Goal: Task Accomplishment & Management: Manage account settings

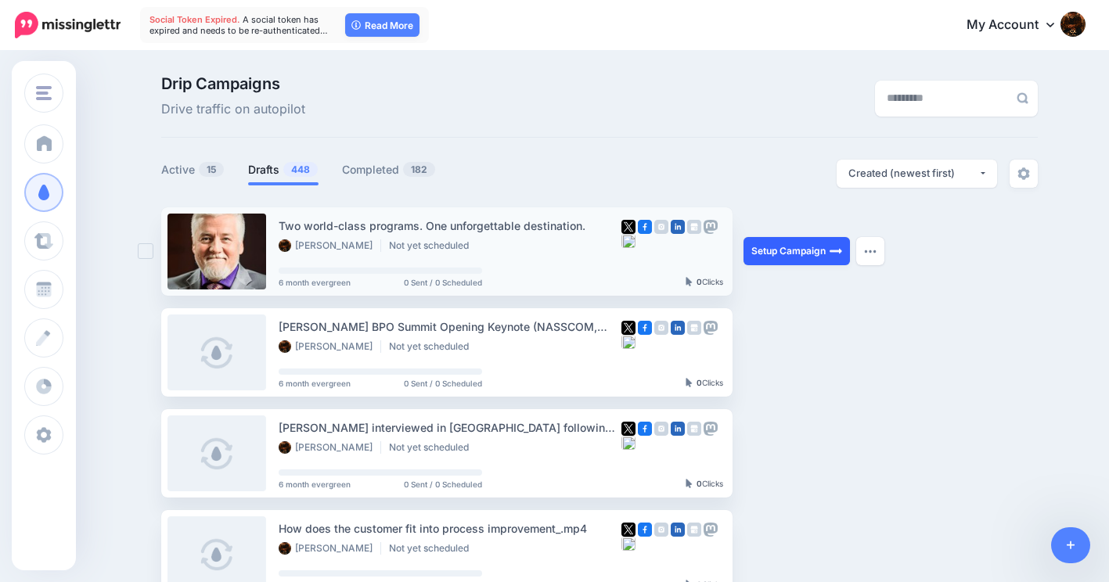
click at [793, 249] on link "Setup Campaign" at bounding box center [797, 251] width 106 height 28
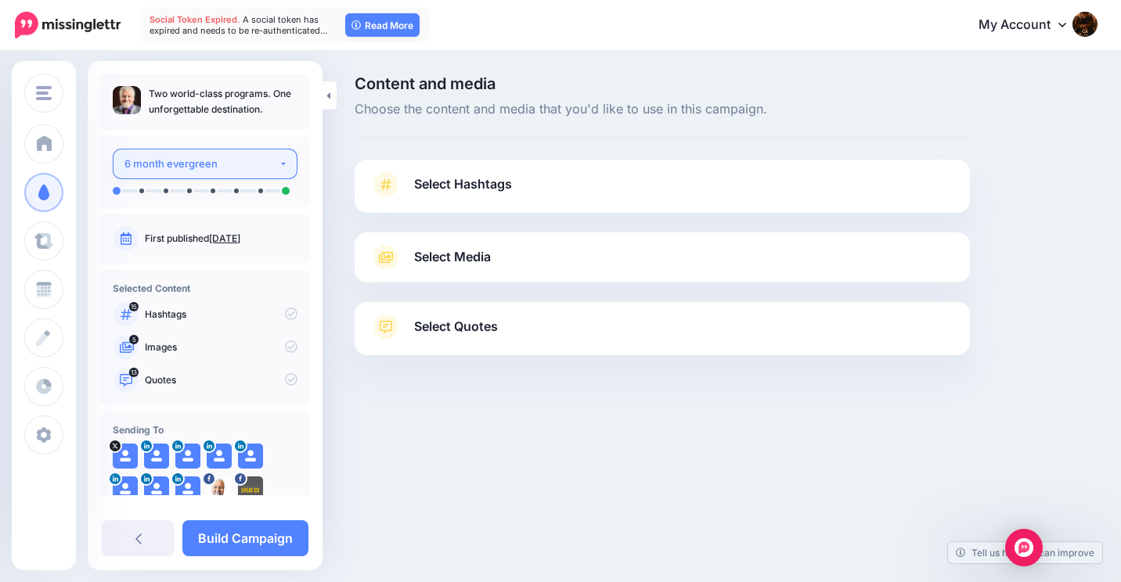
type input "**********"
click at [275, 163] on button "6 month evergreen" at bounding box center [205, 164] width 185 height 31
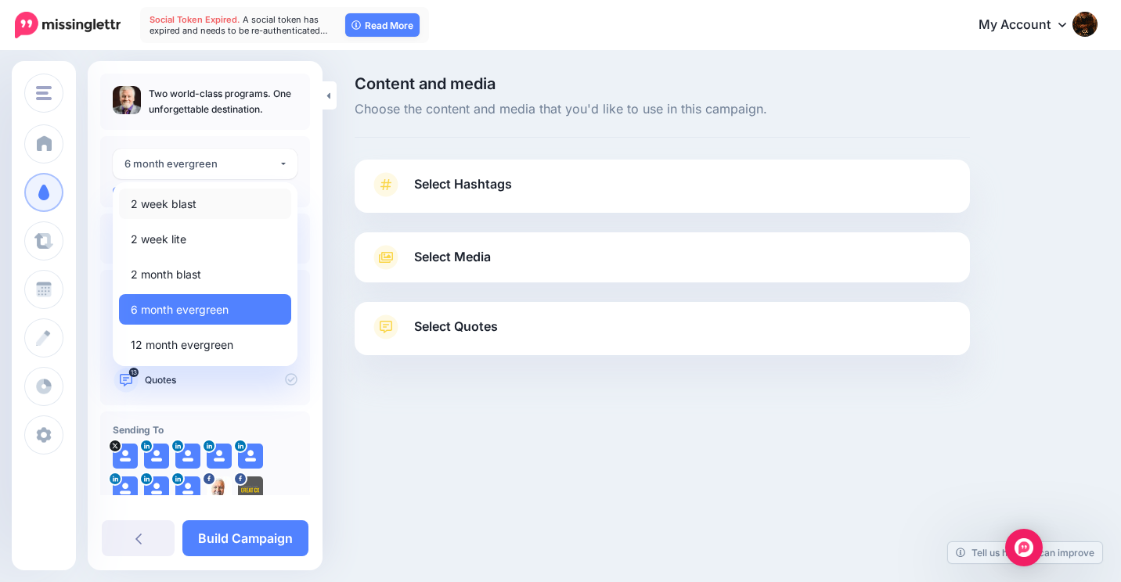
click at [190, 206] on span "2 week blast" at bounding box center [164, 204] width 66 height 19
select select "*****"
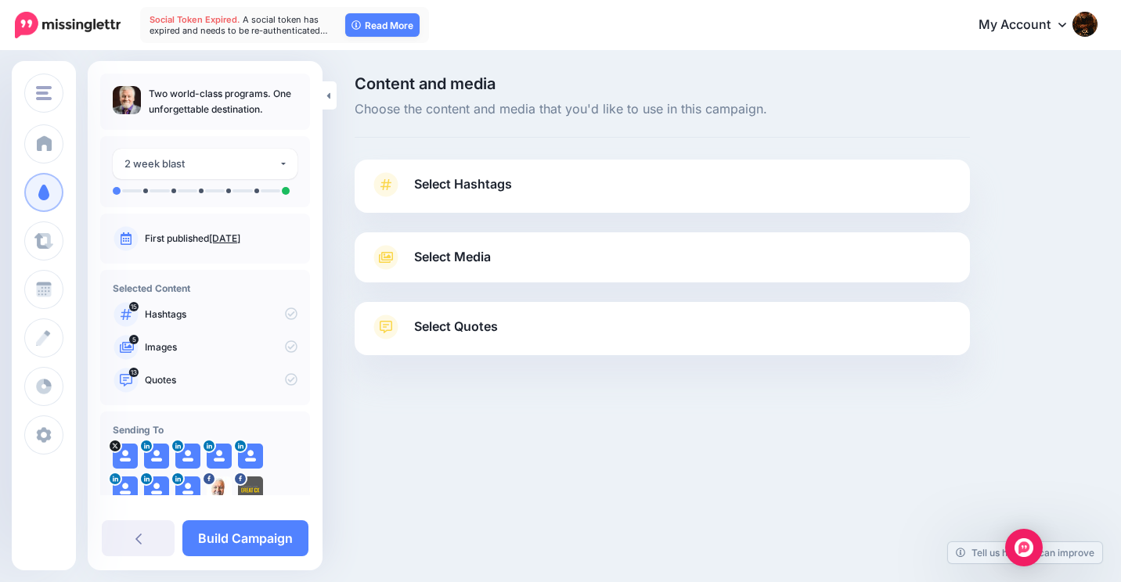
click at [425, 184] on span "Select Hashtags" at bounding box center [463, 184] width 98 height 21
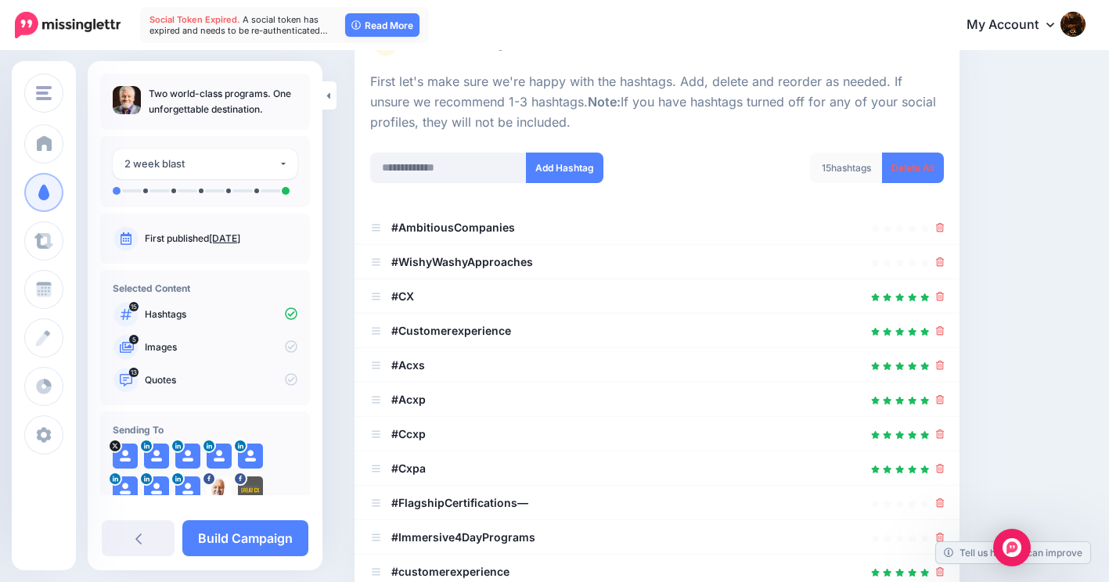
scroll to position [157, 0]
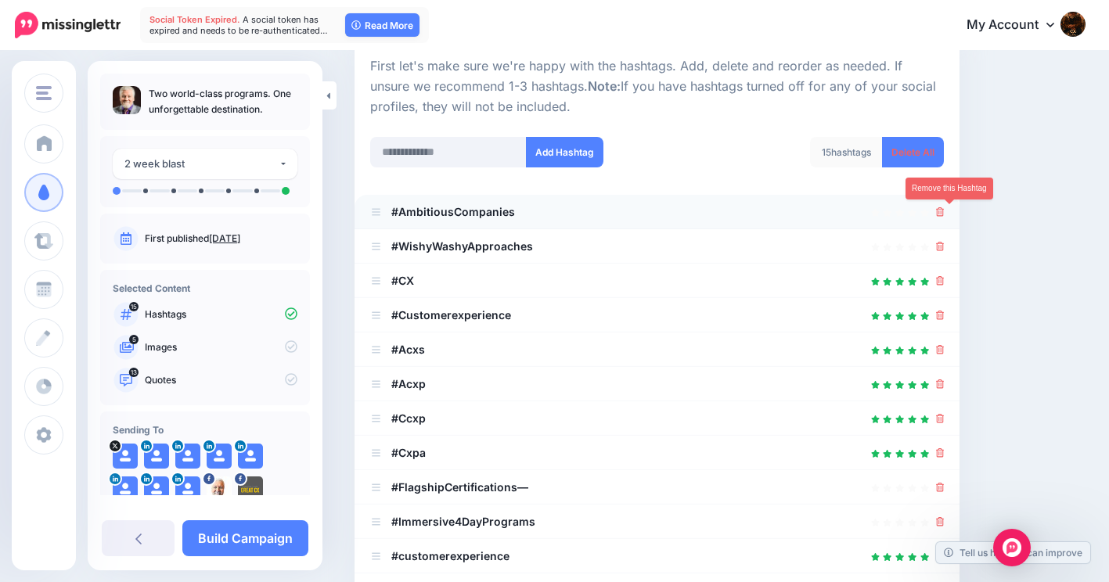
click at [945, 211] on icon at bounding box center [940, 211] width 9 height 9
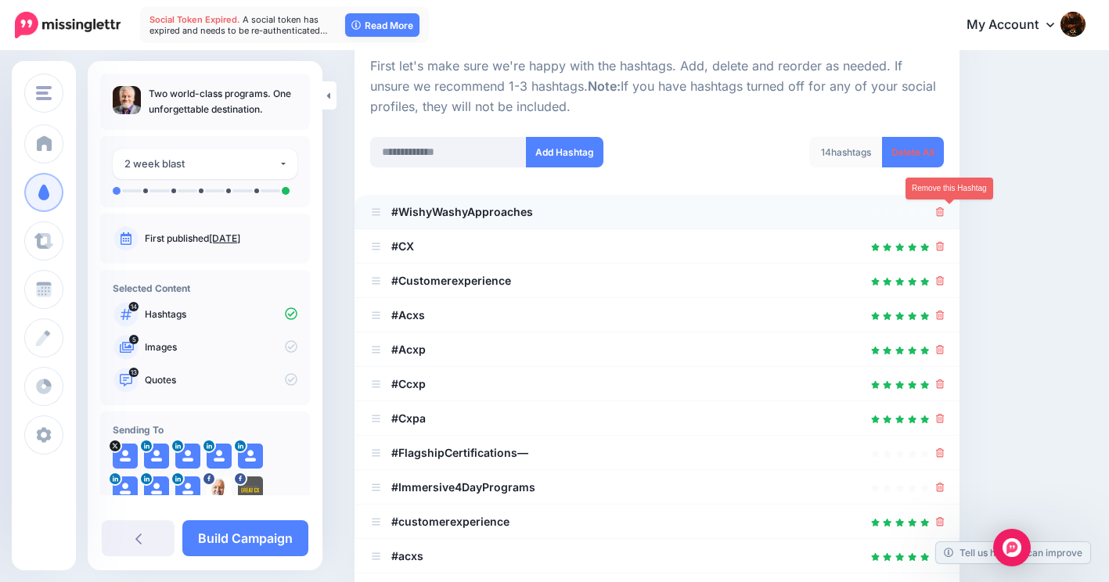
click at [945, 211] on icon at bounding box center [940, 211] width 9 height 9
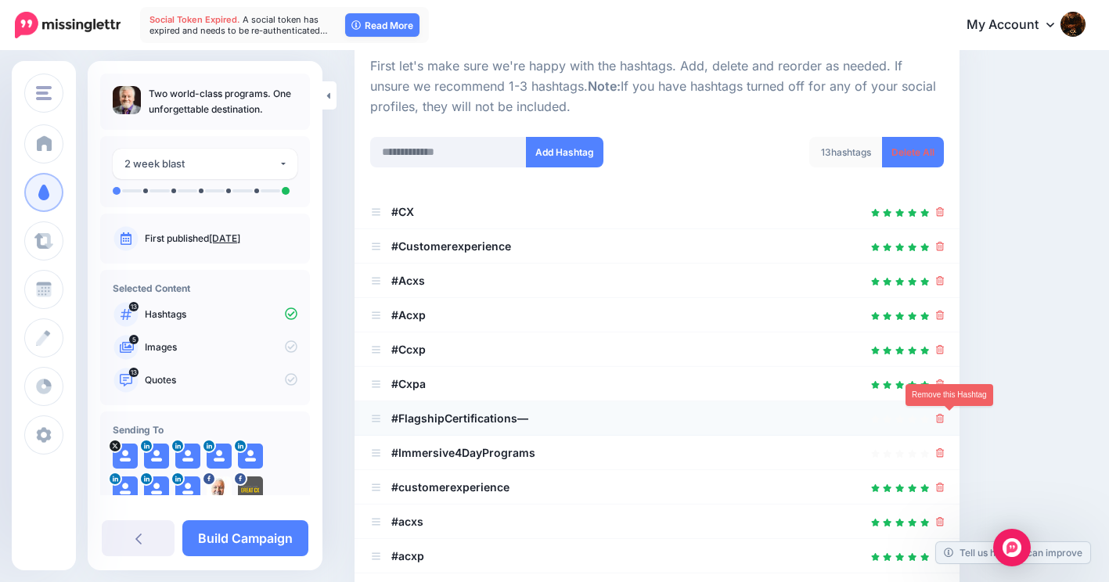
click at [945, 421] on icon at bounding box center [940, 418] width 9 height 9
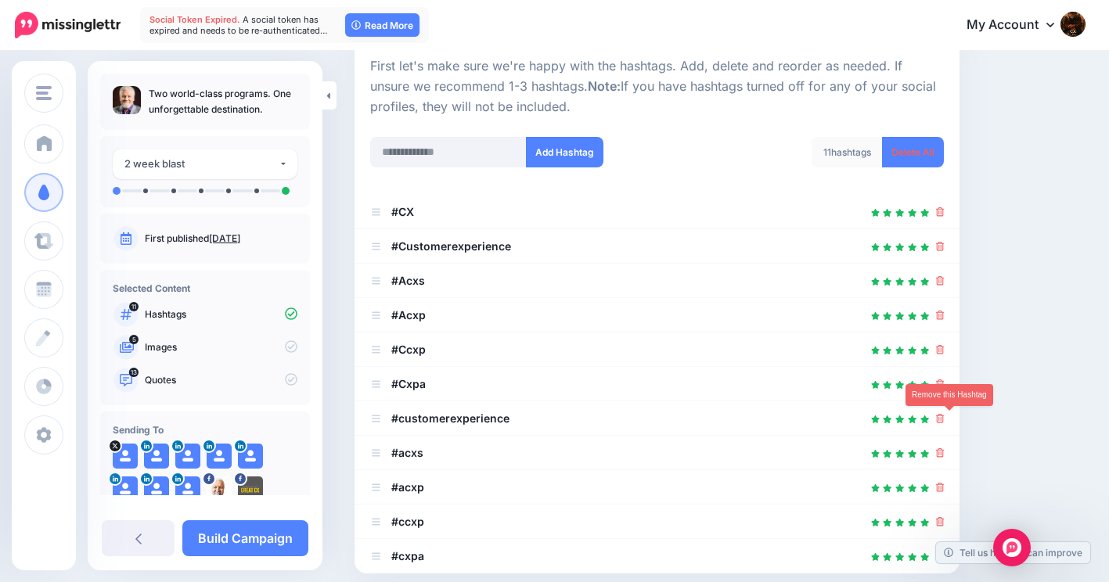
click at [945, 421] on icon at bounding box center [940, 418] width 9 height 9
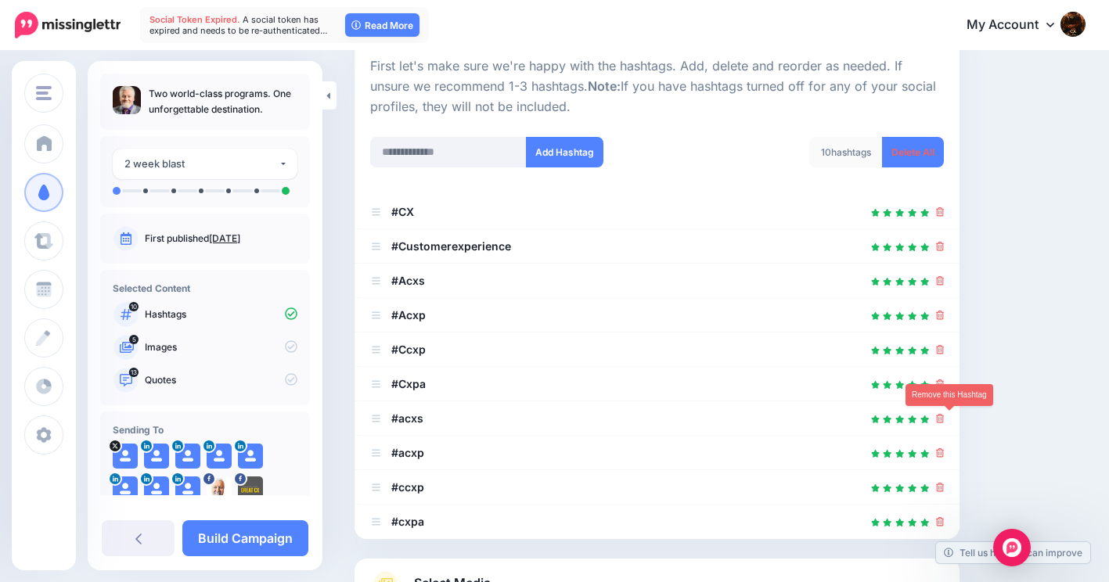
click at [945, 421] on icon at bounding box center [940, 418] width 9 height 9
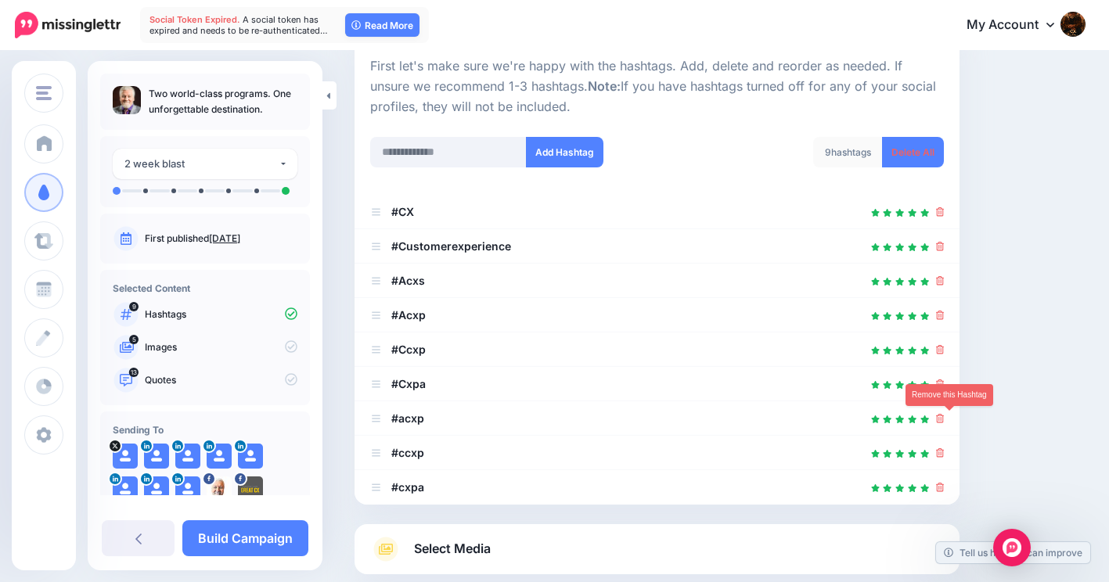
click at [945, 421] on icon at bounding box center [940, 418] width 9 height 9
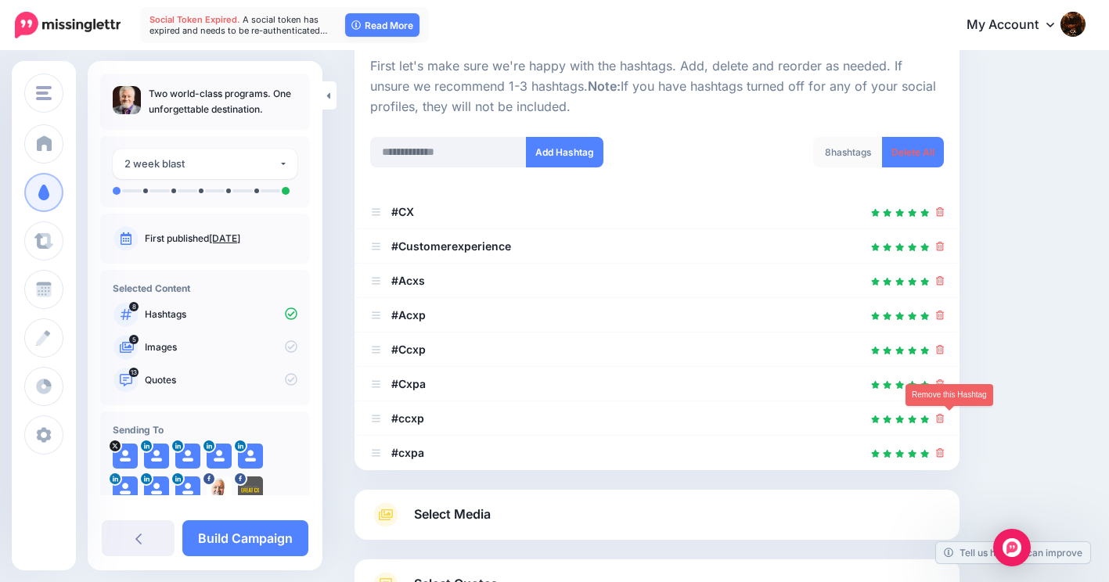
click at [945, 421] on icon at bounding box center [940, 418] width 9 height 9
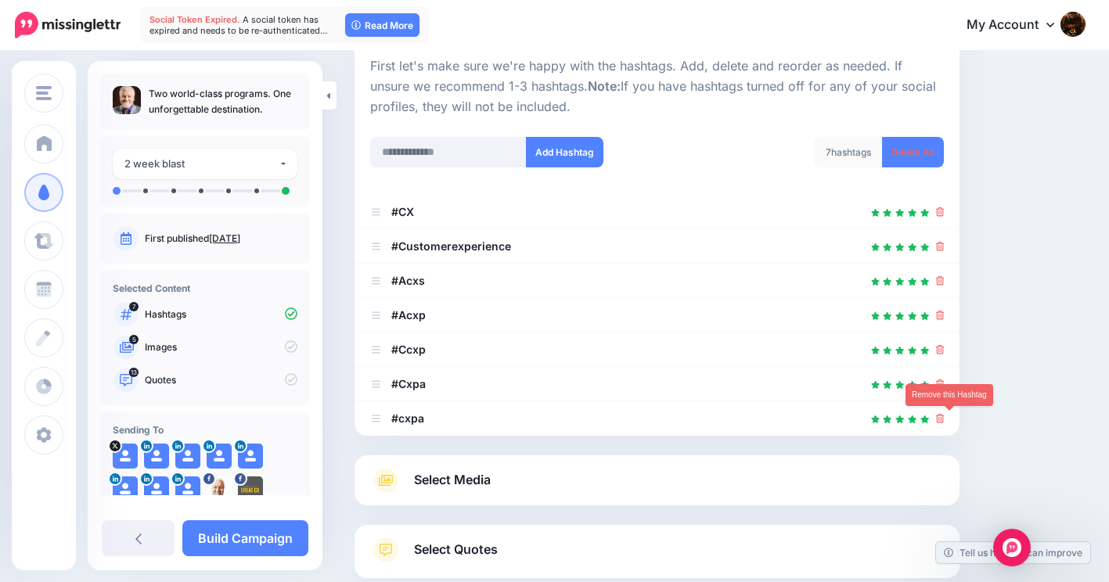
click at [945, 421] on icon at bounding box center [940, 418] width 9 height 9
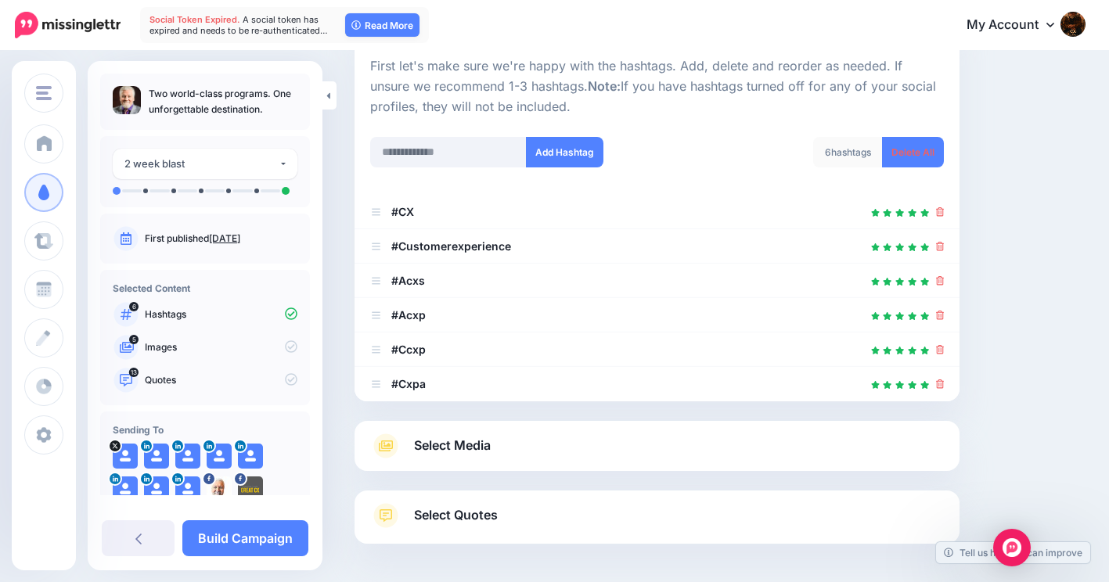
click at [502, 441] on link "Select Media" at bounding box center [657, 446] width 574 height 25
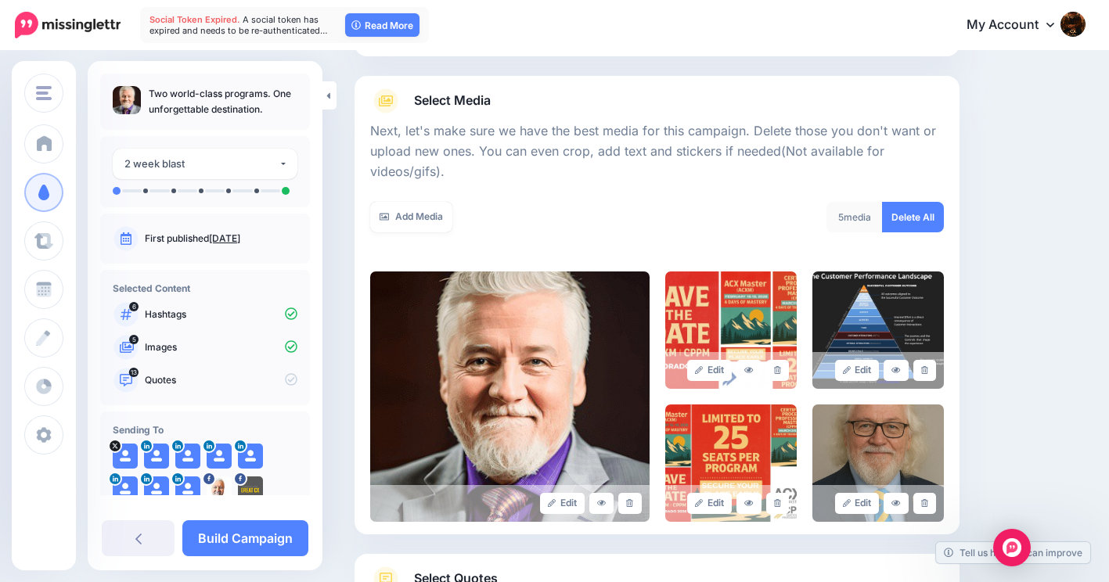
scroll to position [235, 0]
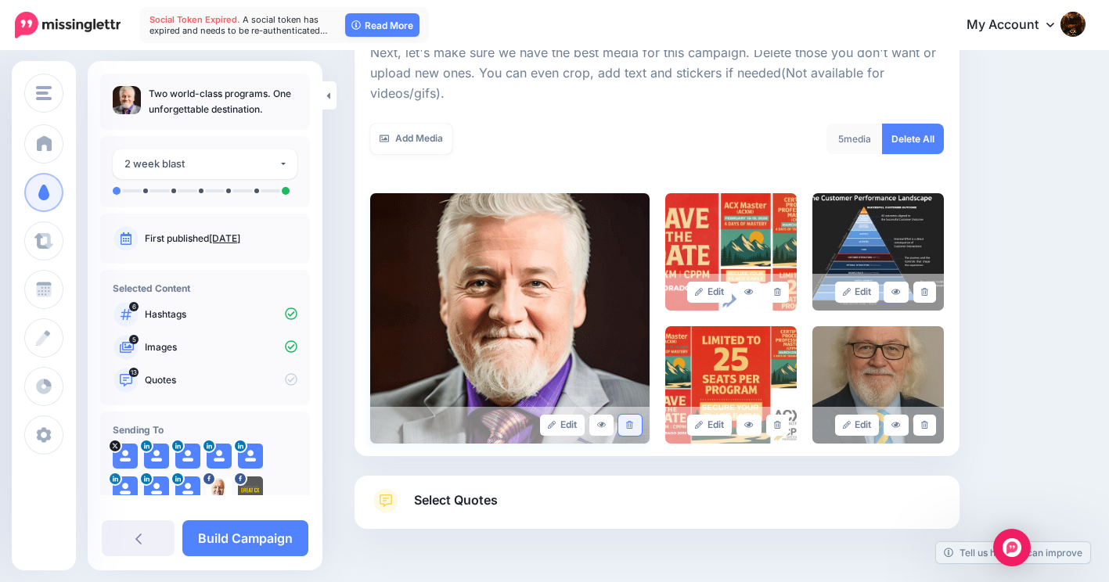
click at [632, 428] on icon at bounding box center [629, 425] width 7 height 9
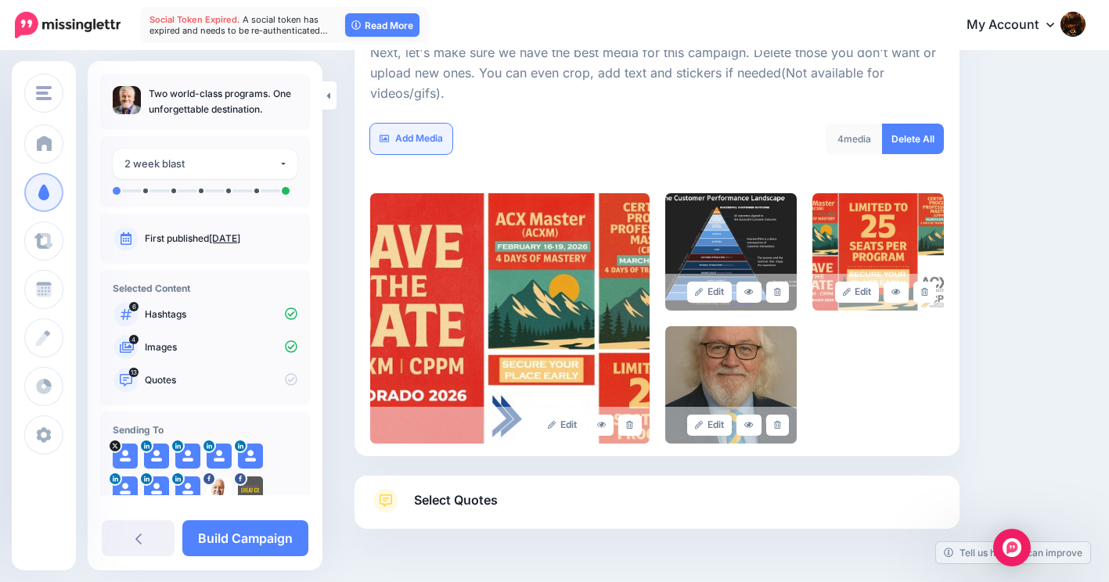
click at [420, 135] on link "Add Media" at bounding box center [411, 139] width 82 height 31
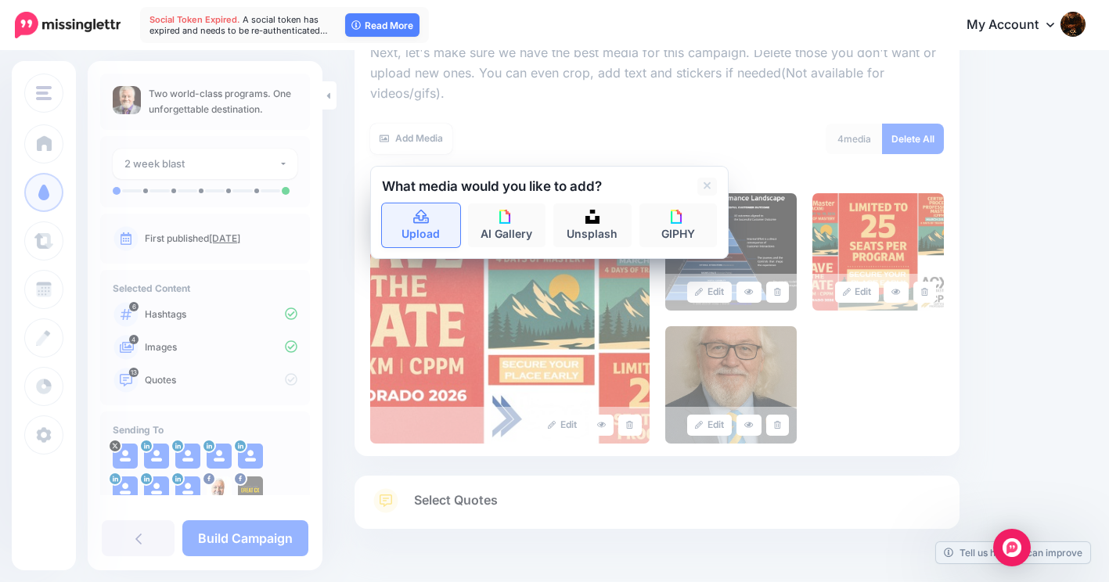
click at [421, 227] on link "Upload" at bounding box center [421, 225] width 78 height 44
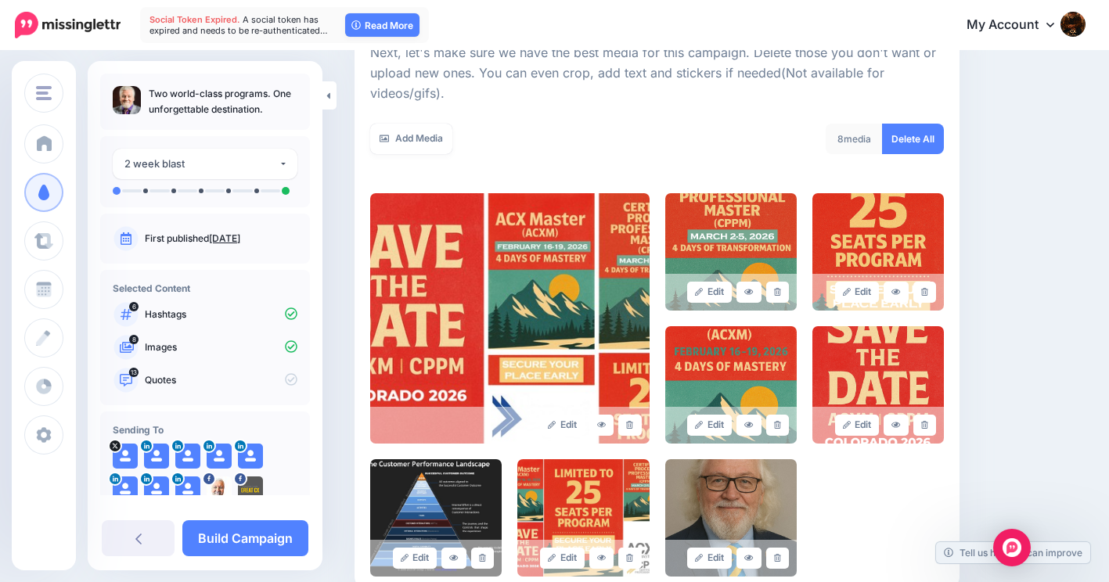
scroll to position [427, 0]
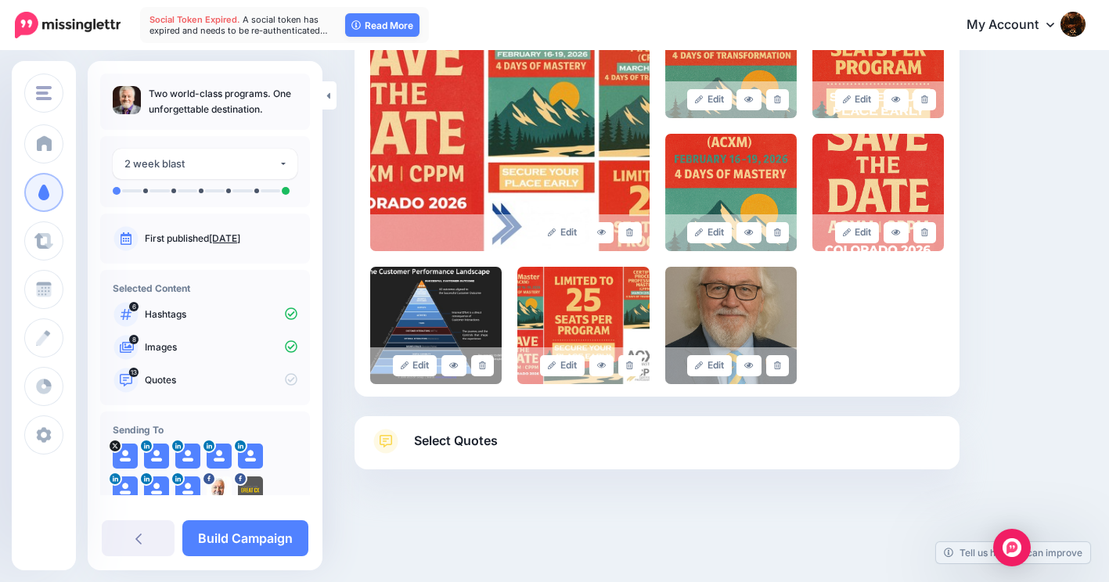
click at [469, 439] on span "Select Quotes" at bounding box center [456, 440] width 84 height 21
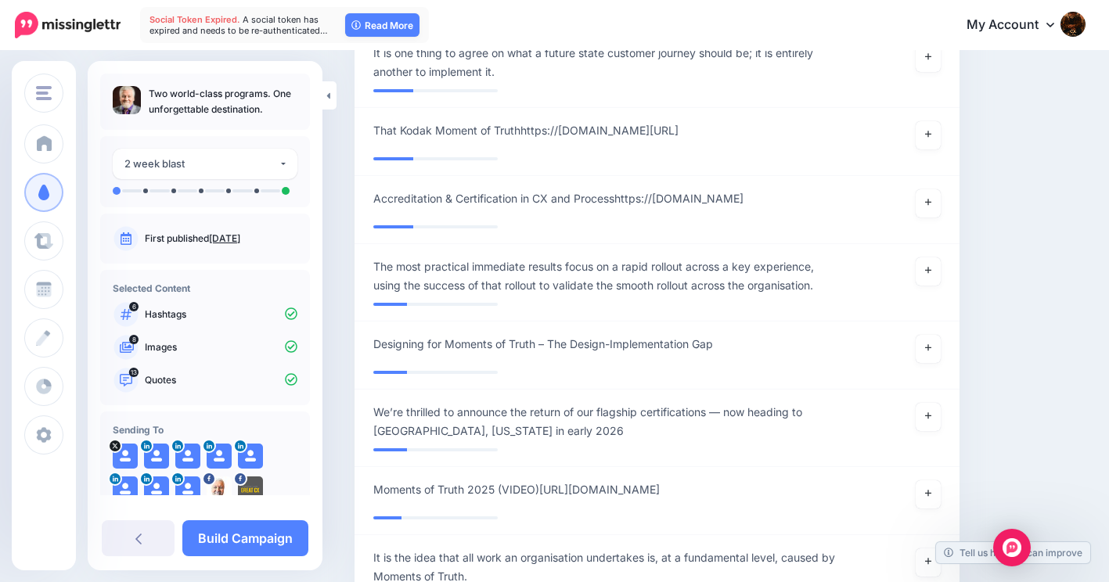
scroll to position [2540, 0]
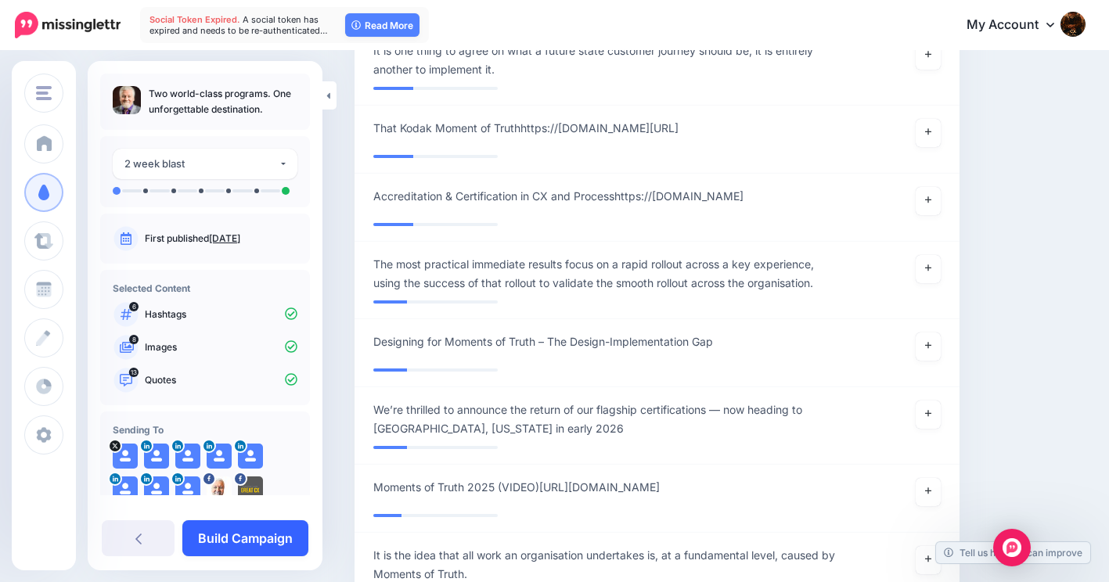
click at [236, 534] on link "Build Campaign" at bounding box center [245, 538] width 126 height 36
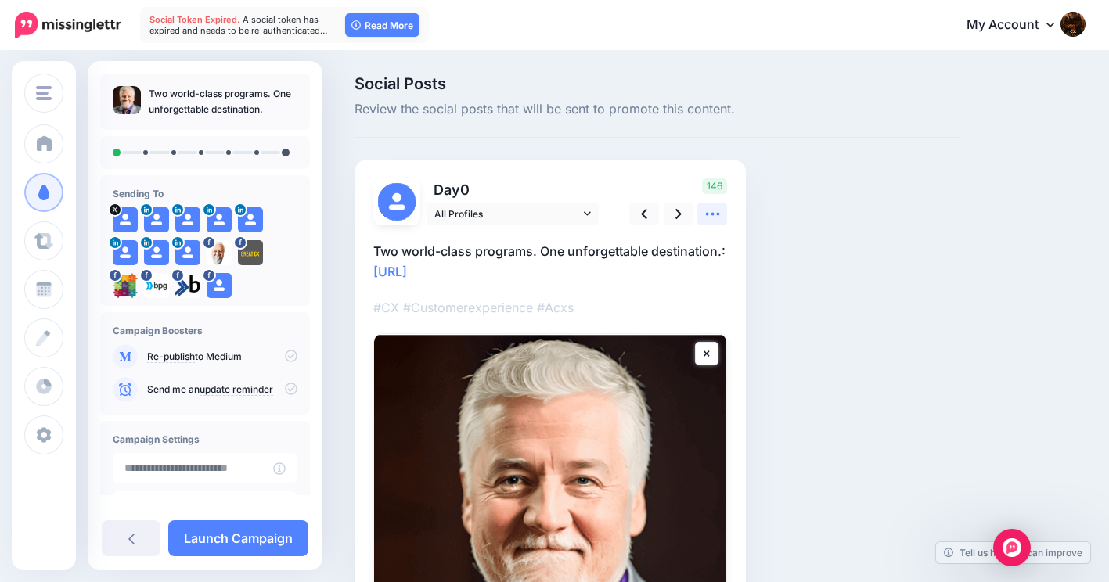
type input "**********"
click at [711, 211] on icon at bounding box center [712, 214] width 16 height 16
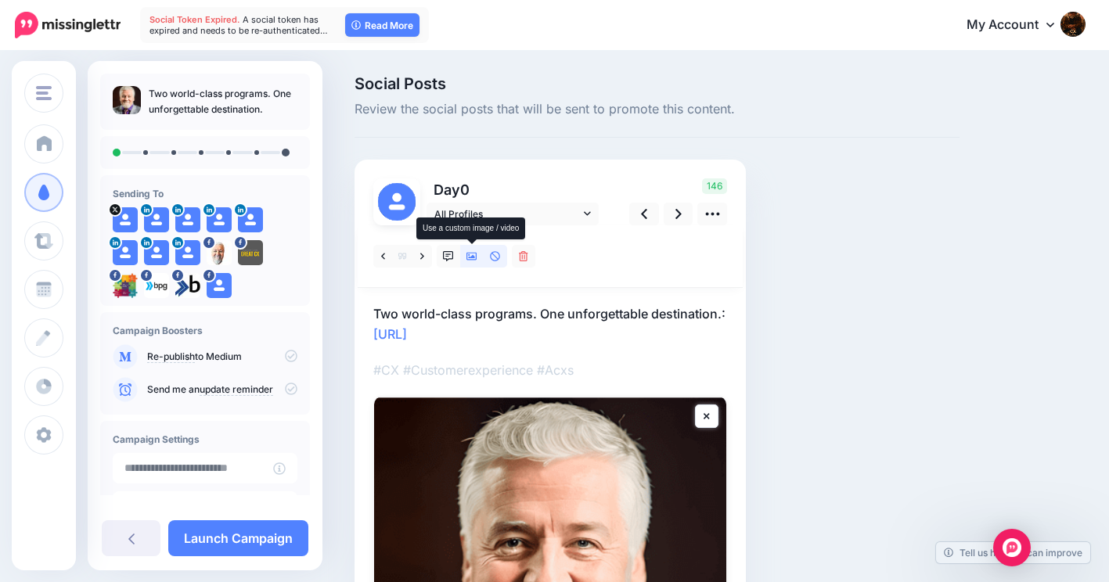
click at [469, 253] on icon at bounding box center [471, 257] width 11 height 8
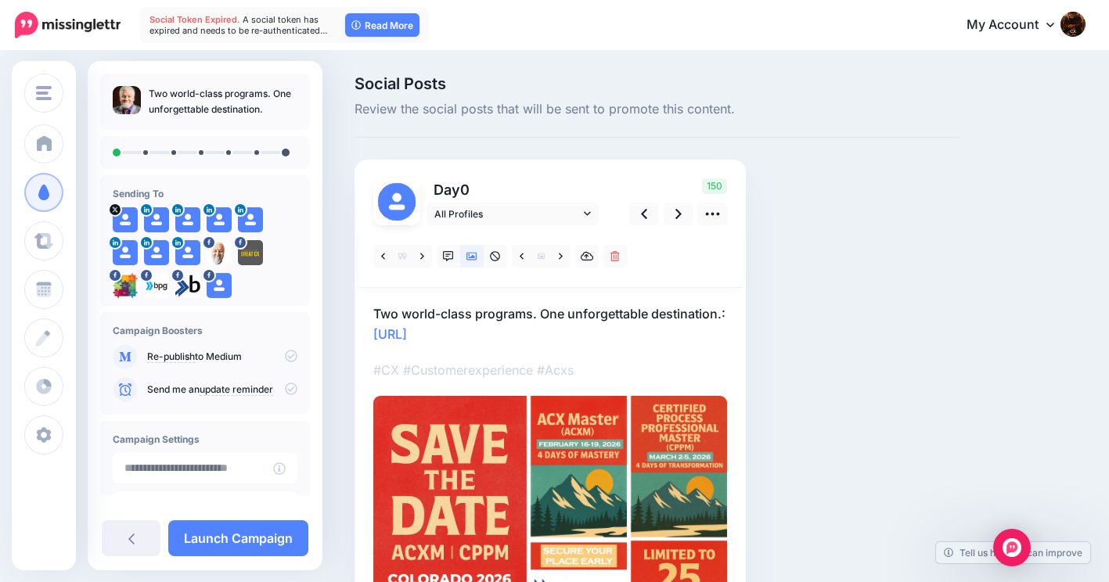
scroll to position [78, 0]
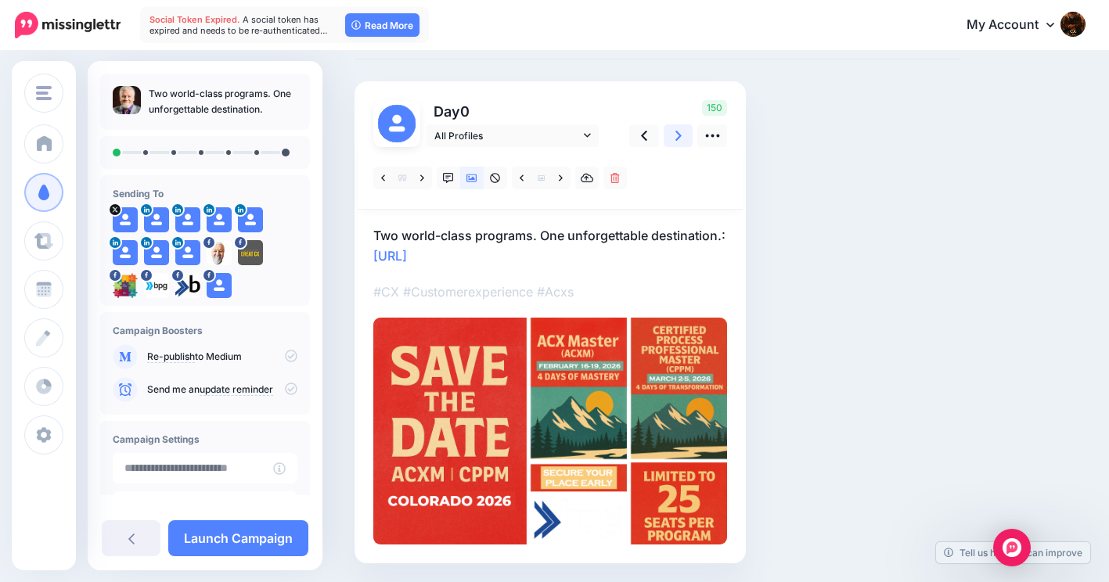
click at [680, 135] on icon at bounding box center [678, 136] width 6 height 10
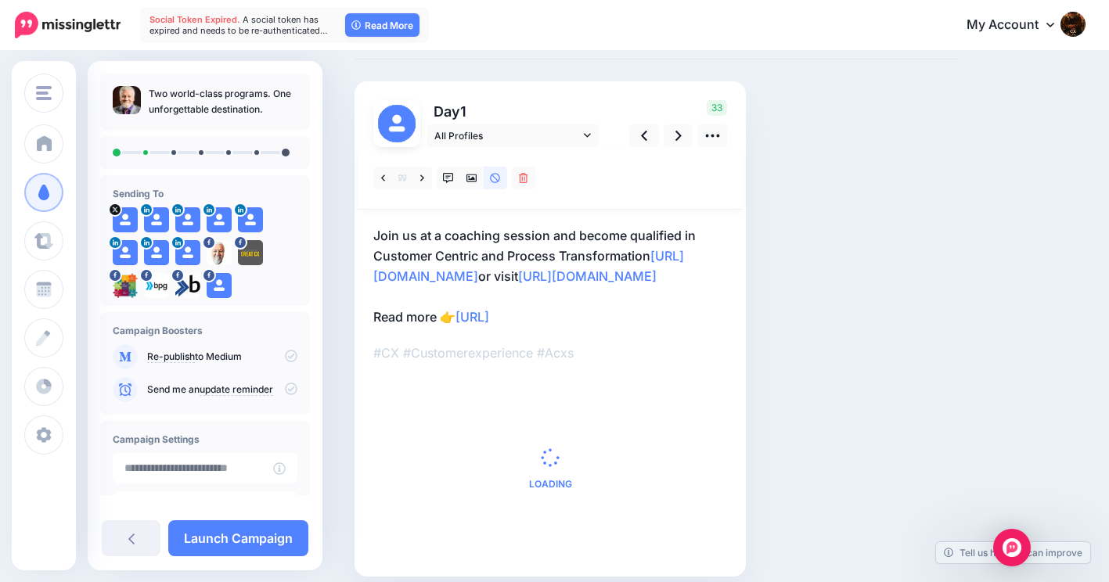
click at [565, 239] on p "Join us at a coaching session and become qualified in Customer Centric and Proc…" at bounding box center [550, 276] width 354 height 102
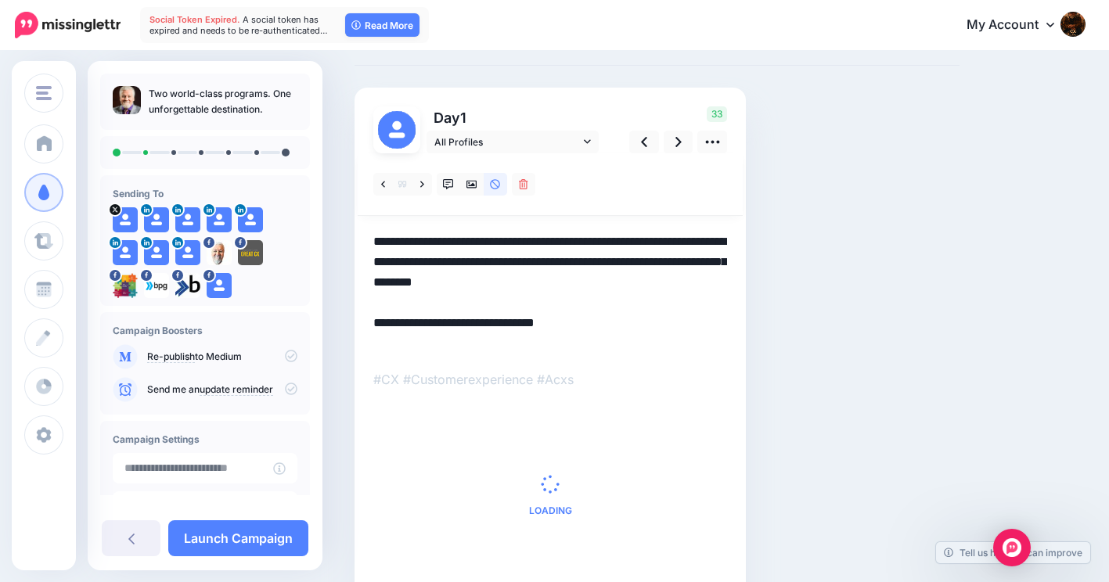
scroll to position [0, 0]
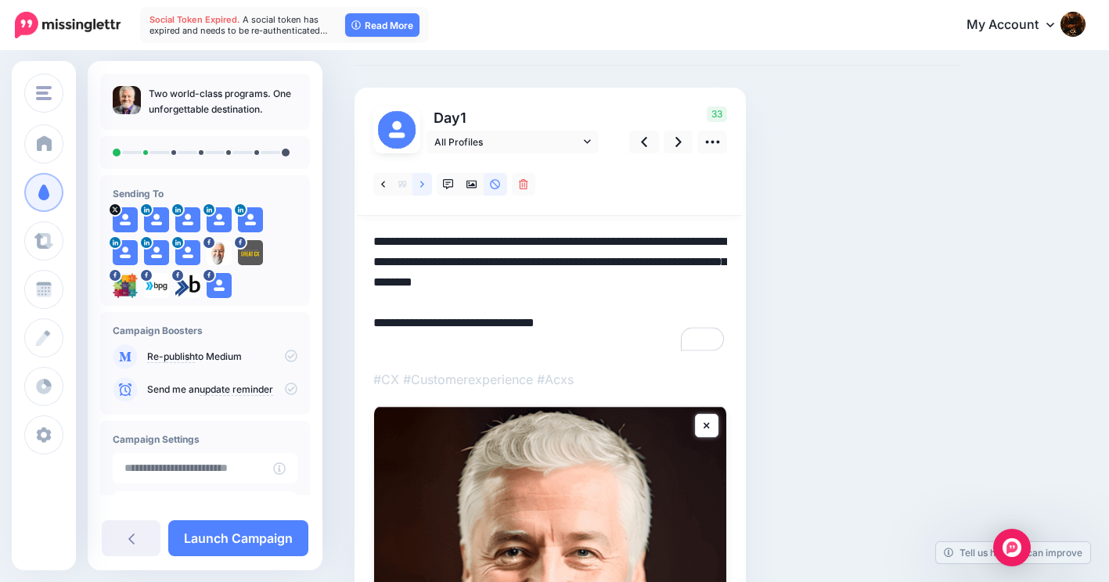
click at [424, 184] on link at bounding box center [422, 184] width 20 height 23
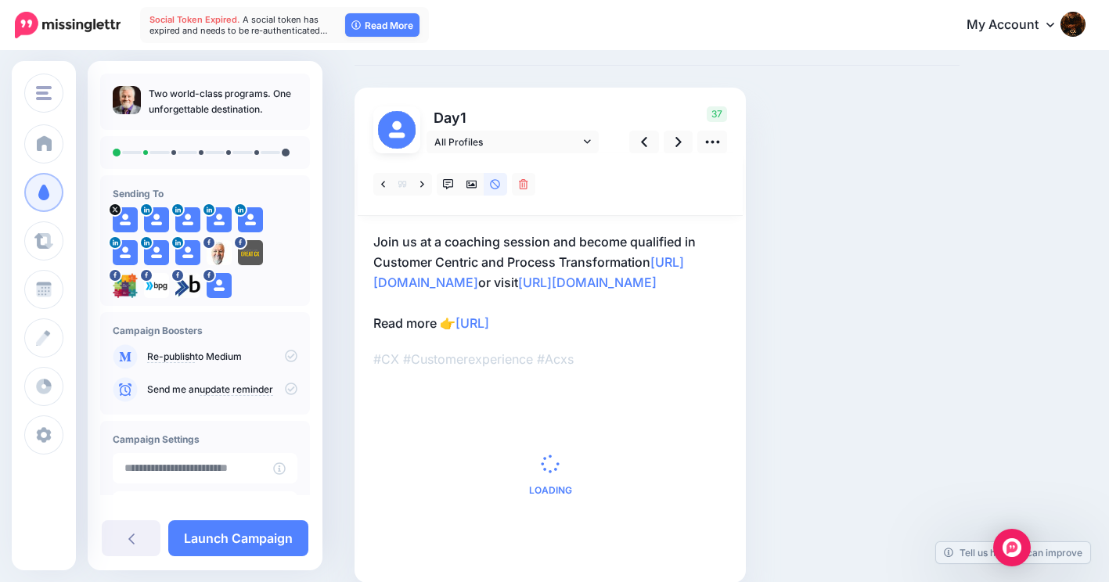
click at [473, 237] on p "Join us at a coaching session and become qualified in Customer Centric and Proc…" at bounding box center [550, 283] width 354 height 102
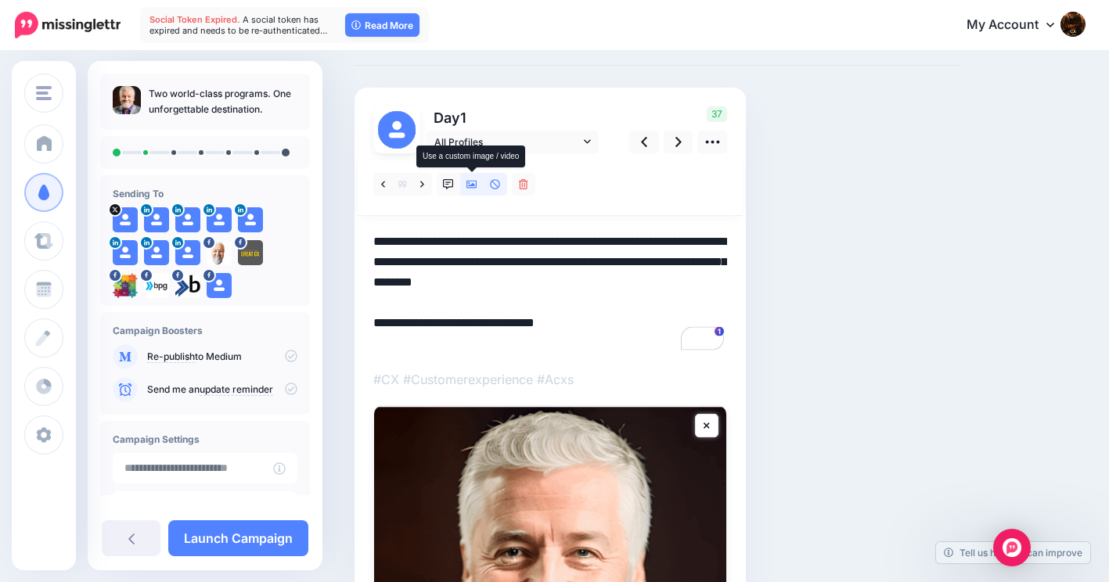
click at [473, 183] on icon at bounding box center [471, 185] width 11 height 8
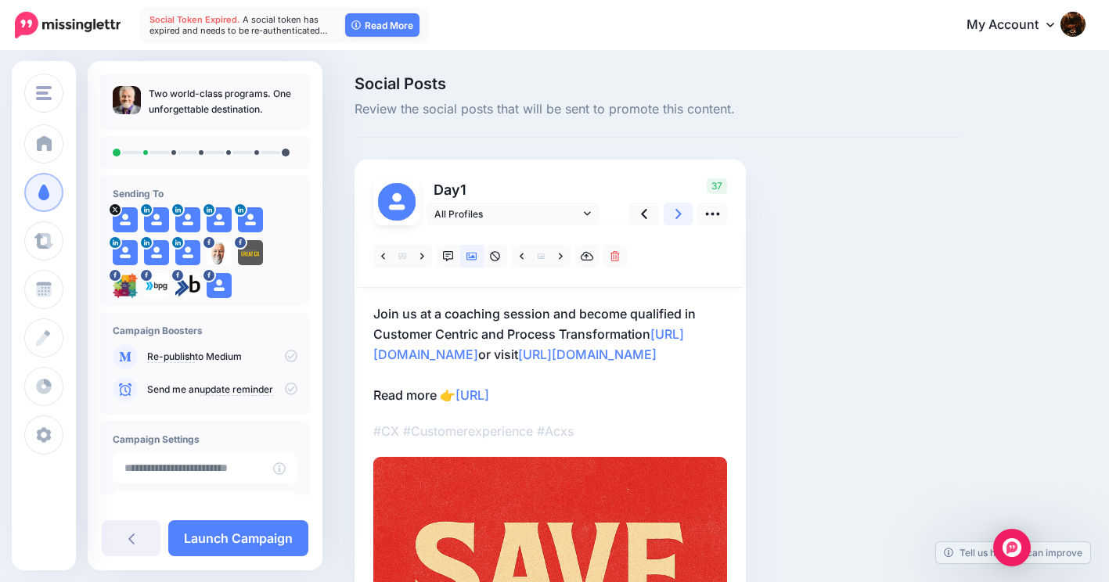
click at [678, 211] on icon at bounding box center [678, 214] width 6 height 10
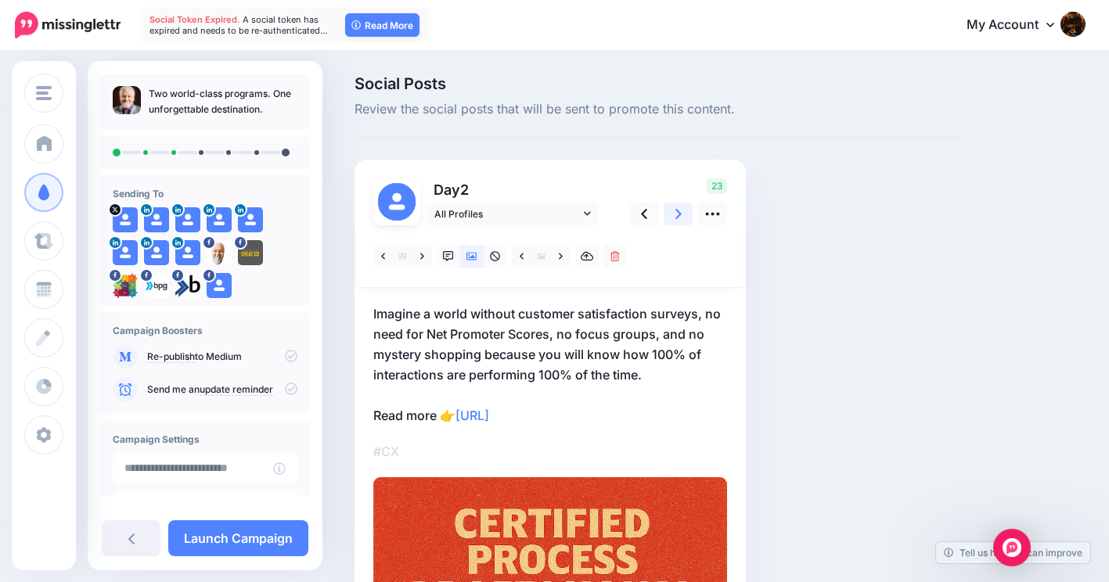
click at [677, 213] on icon at bounding box center [678, 214] width 6 height 16
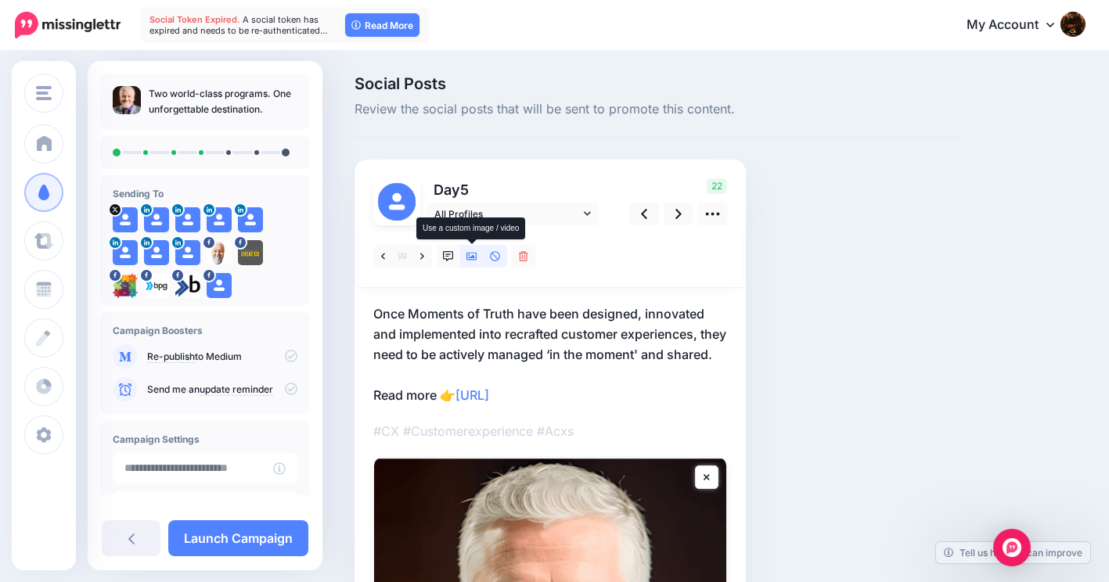
click at [475, 257] on icon at bounding box center [471, 256] width 11 height 11
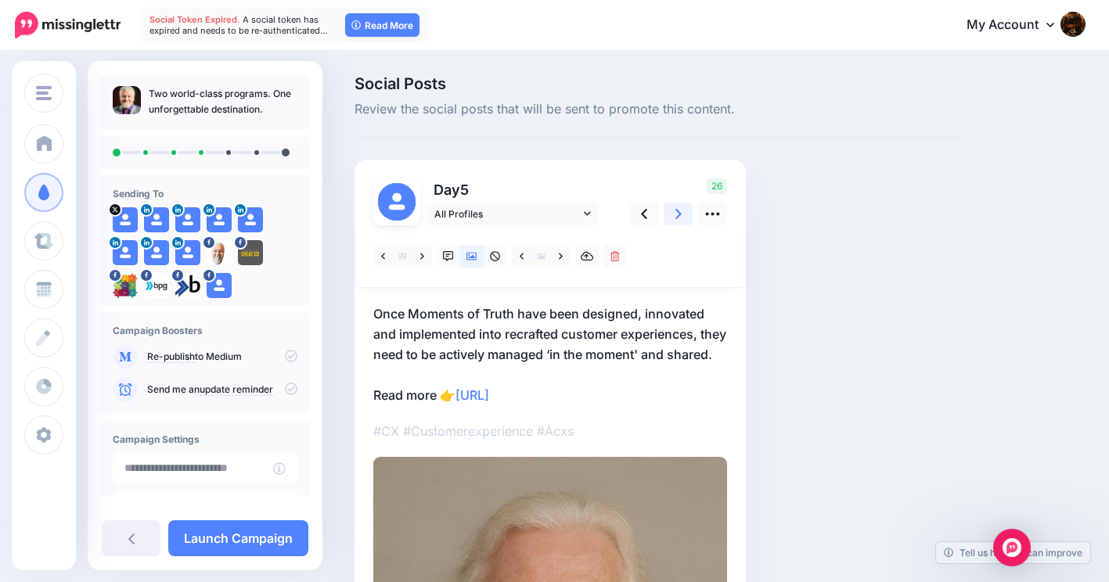
click at [675, 212] on link at bounding box center [679, 214] width 30 height 23
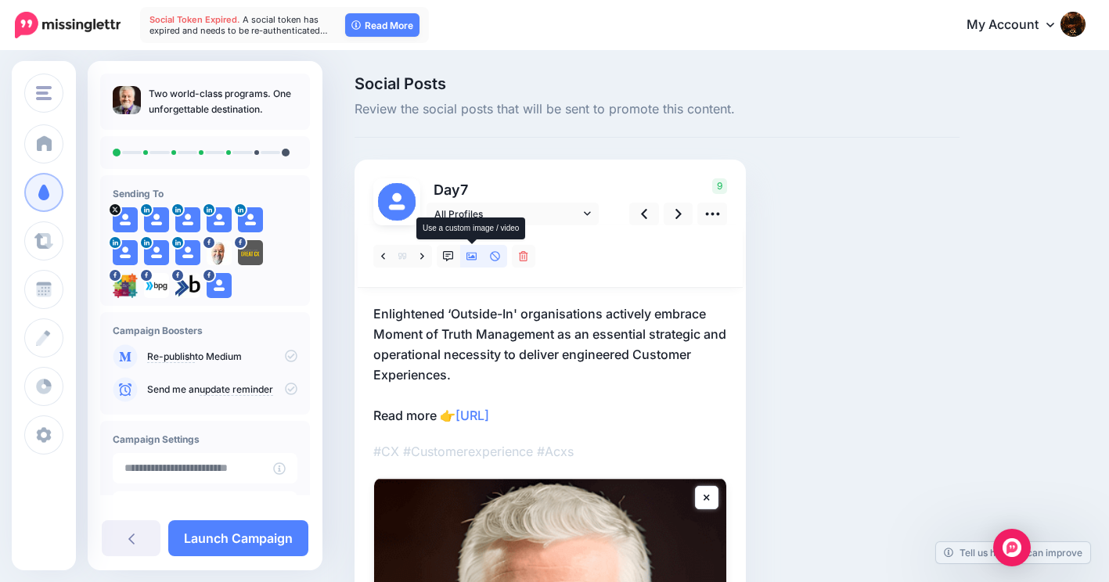
click at [472, 252] on icon at bounding box center [471, 256] width 11 height 11
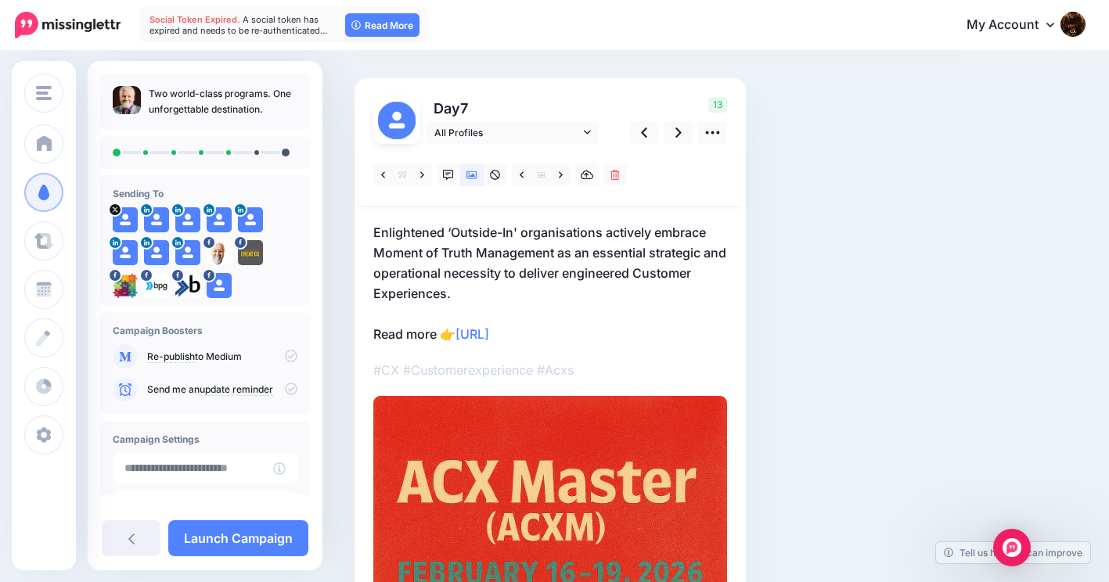
scroll to position [45, 0]
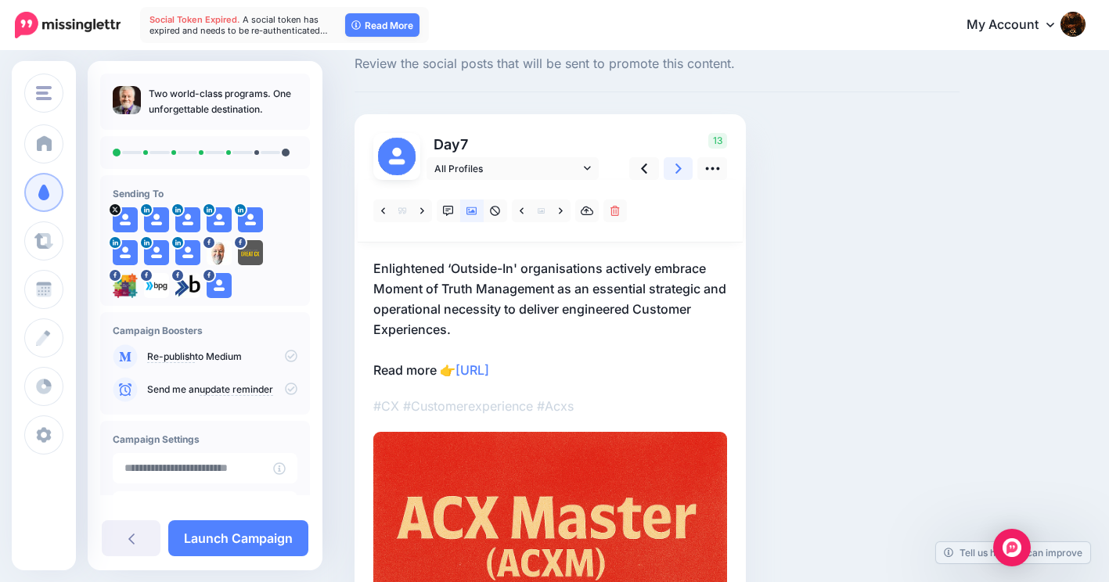
click at [682, 167] on link at bounding box center [679, 168] width 30 height 23
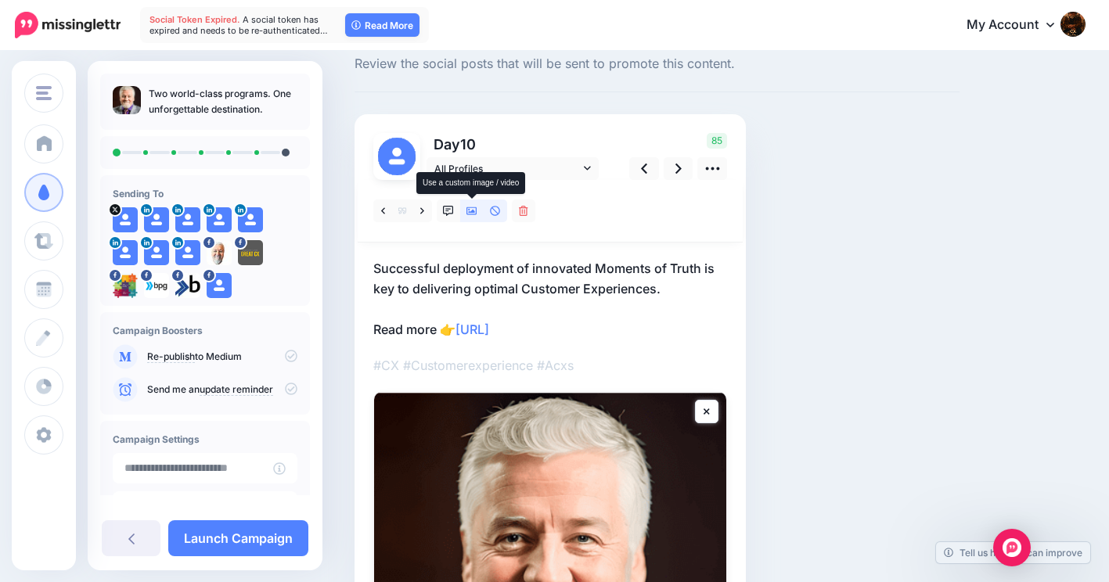
click at [470, 211] on icon at bounding box center [471, 211] width 11 height 11
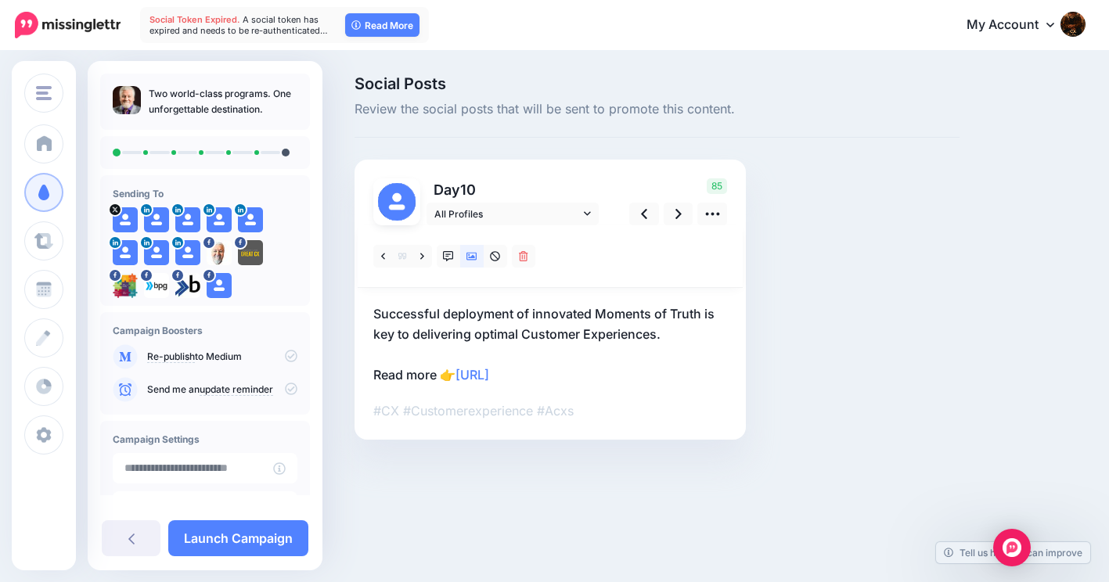
scroll to position [0, 0]
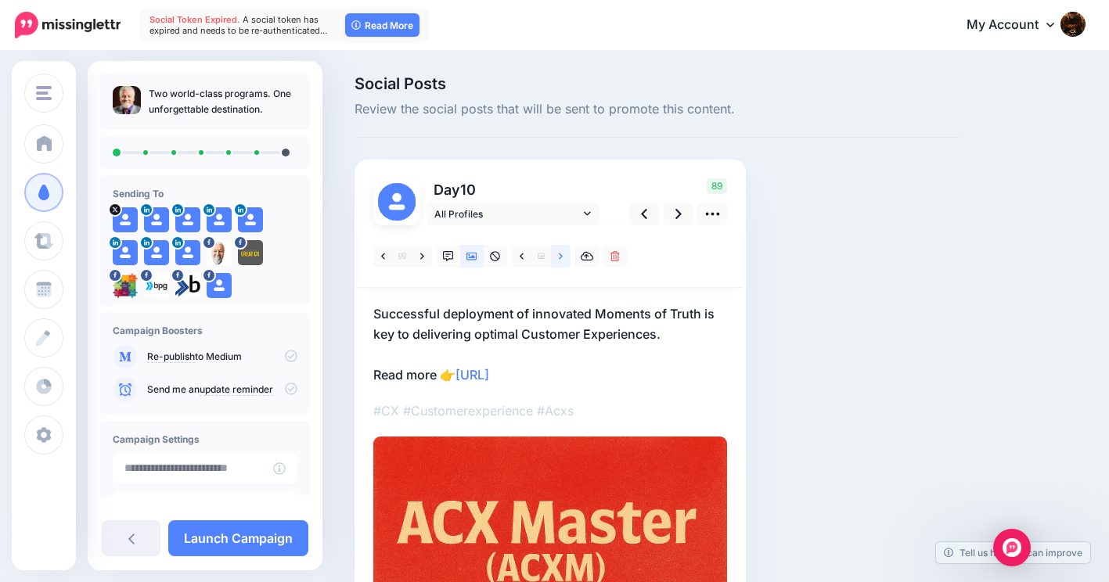
click at [559, 257] on icon at bounding box center [561, 256] width 4 height 11
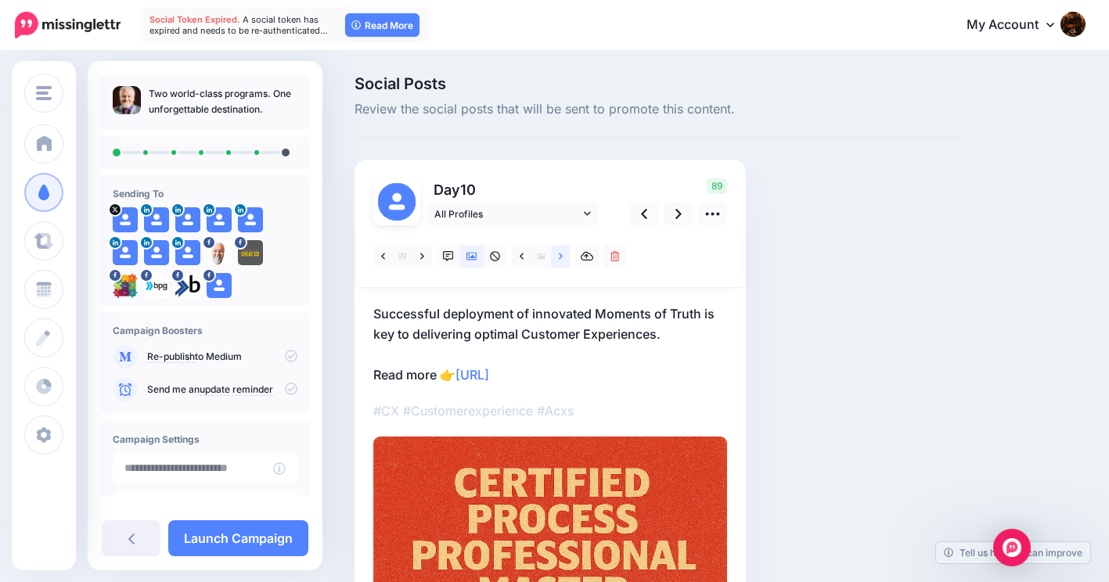
click at [561, 254] on icon at bounding box center [561, 256] width 4 height 11
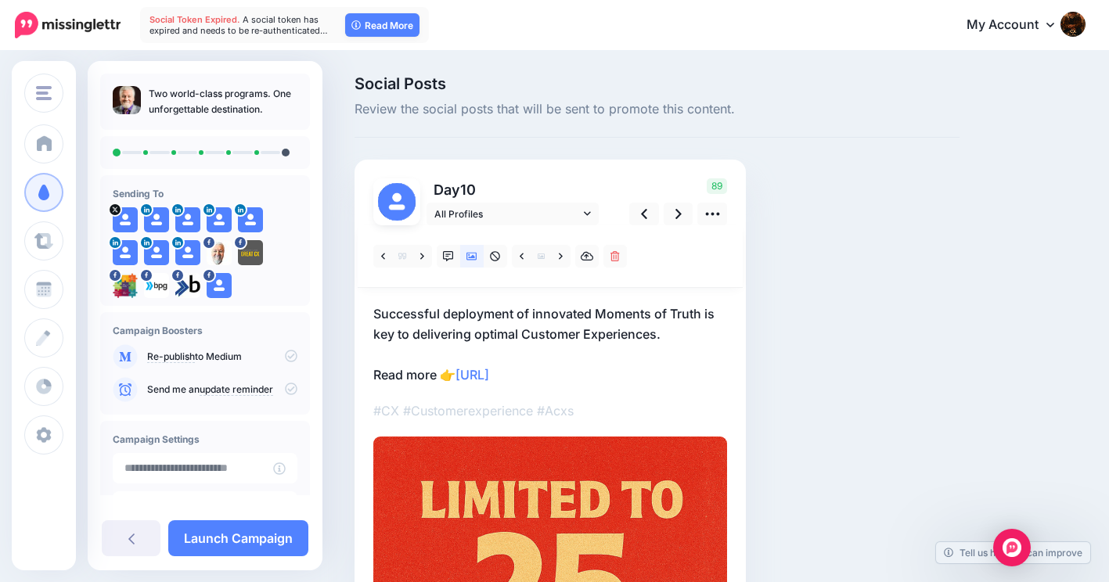
click at [617, 308] on p "Successful deployment of innovated Moments of Truth is key to delivering optima…" at bounding box center [550, 344] width 354 height 81
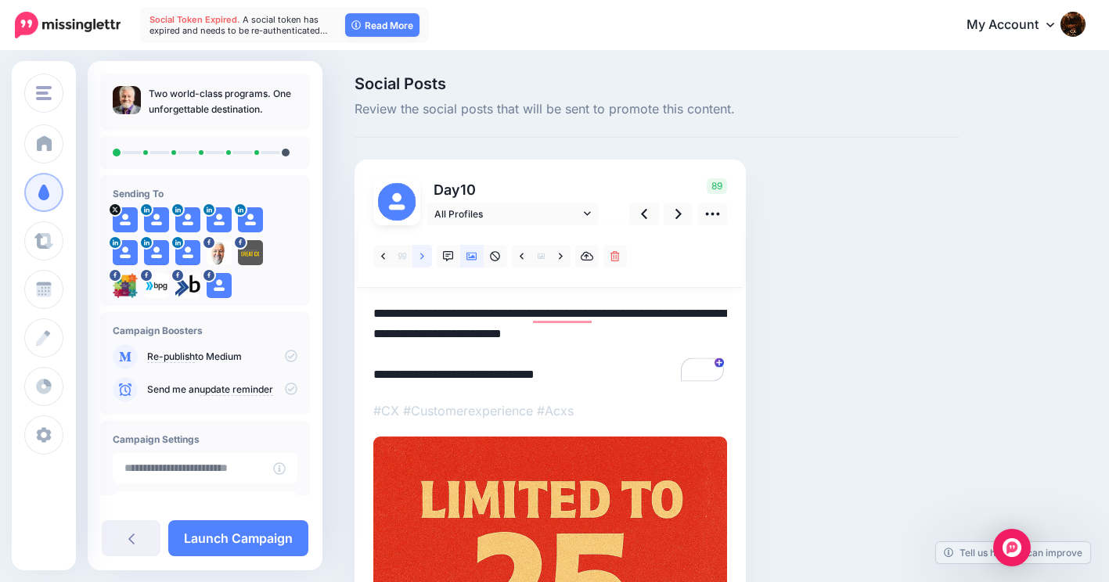
click at [421, 257] on icon at bounding box center [422, 256] width 4 height 11
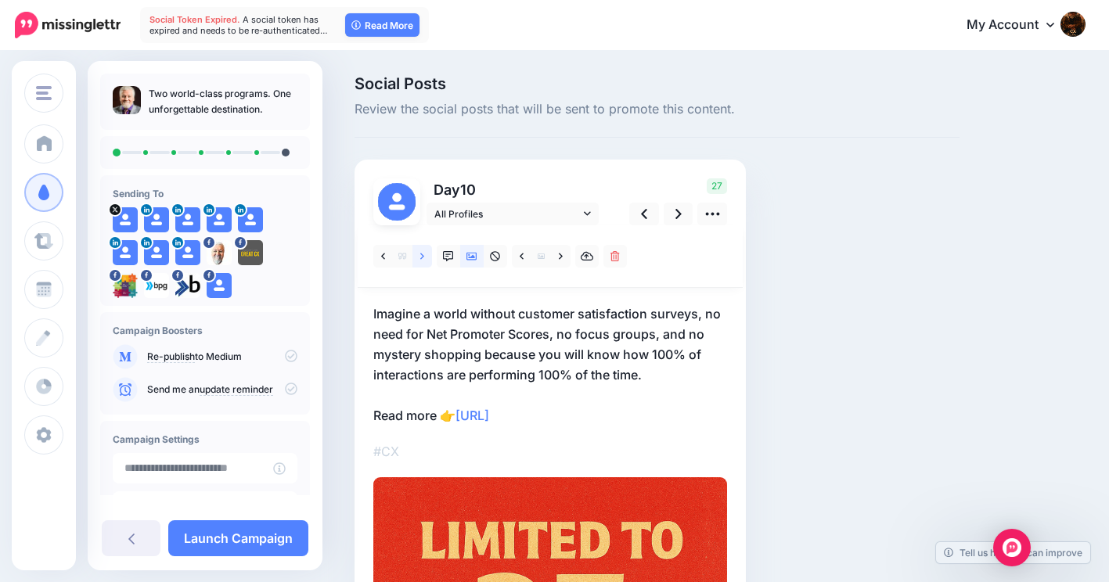
click at [421, 256] on icon at bounding box center [422, 256] width 4 height 11
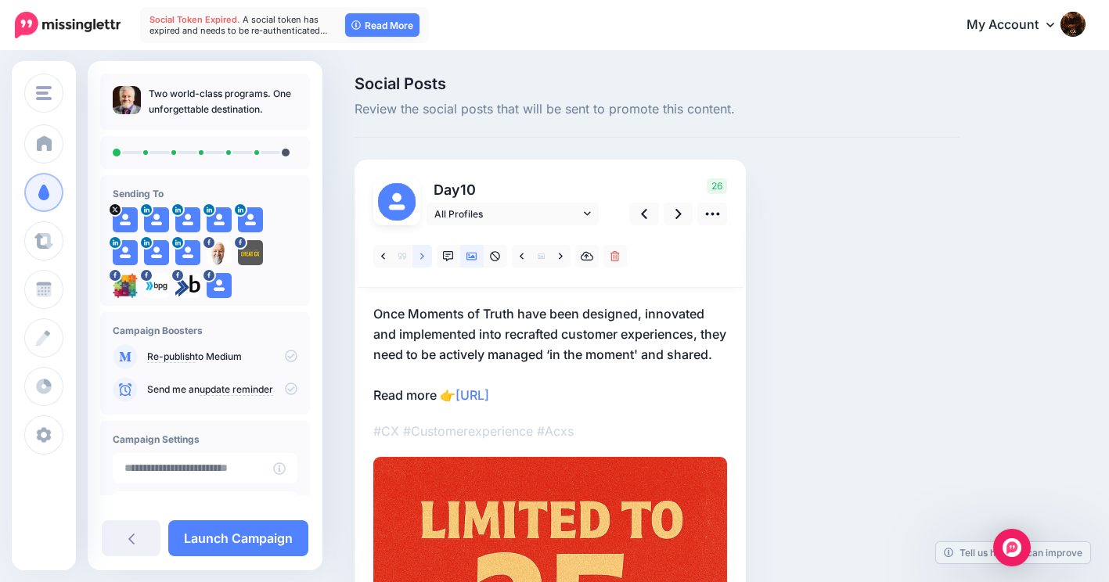
click at [421, 256] on icon at bounding box center [422, 256] width 4 height 11
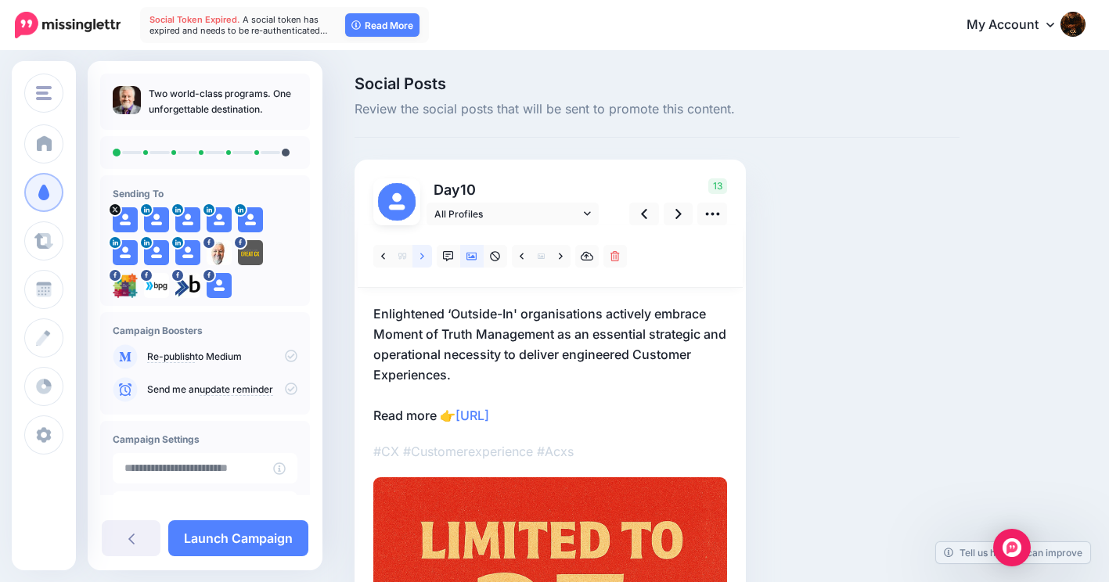
click at [421, 256] on icon at bounding box center [422, 256] width 4 height 11
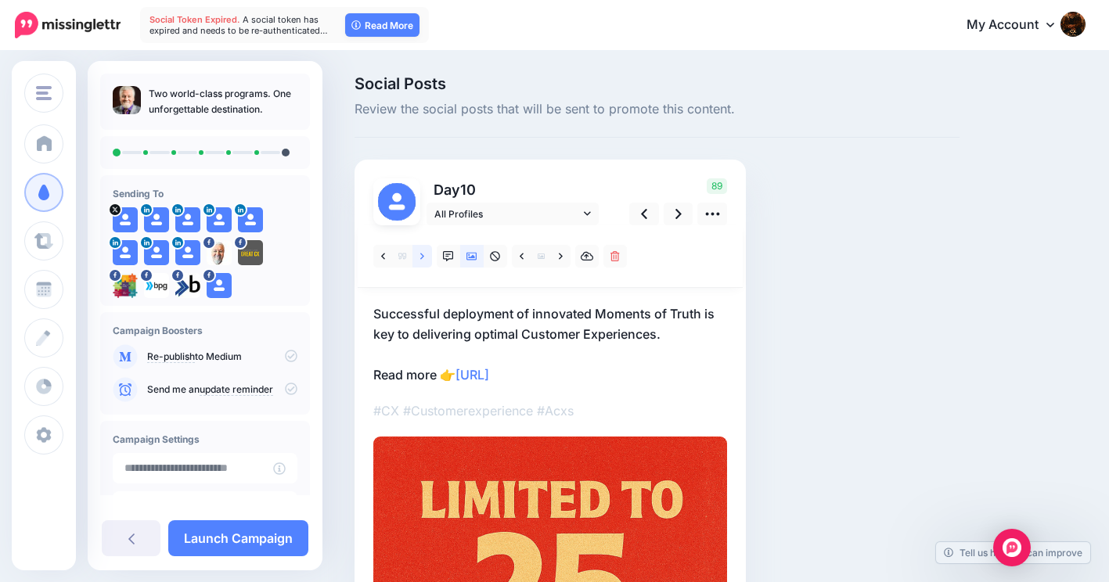
click at [421, 255] on icon at bounding box center [422, 256] width 4 height 11
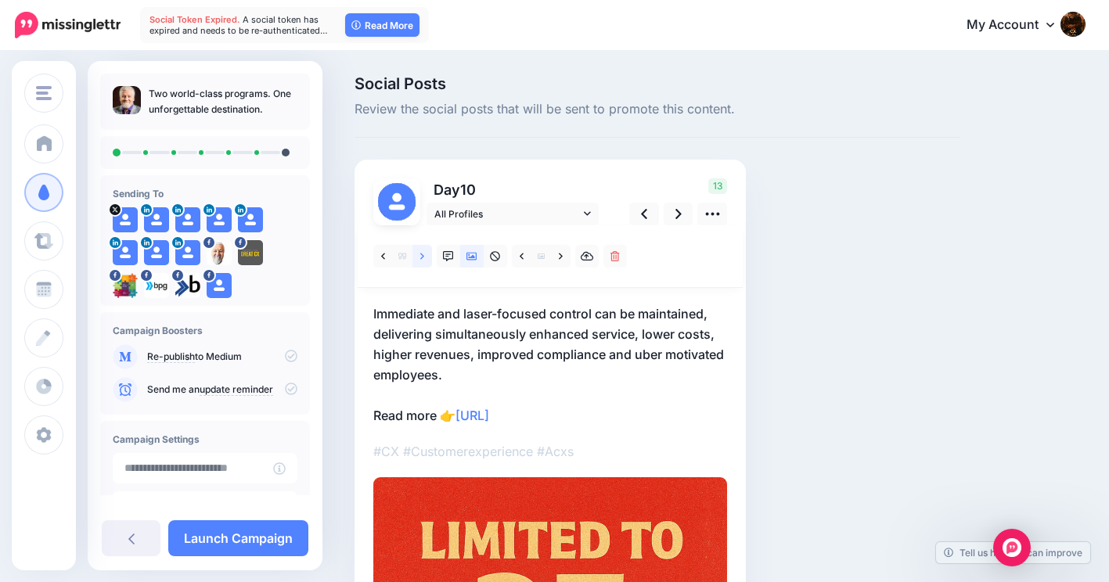
click at [421, 255] on icon at bounding box center [422, 256] width 4 height 11
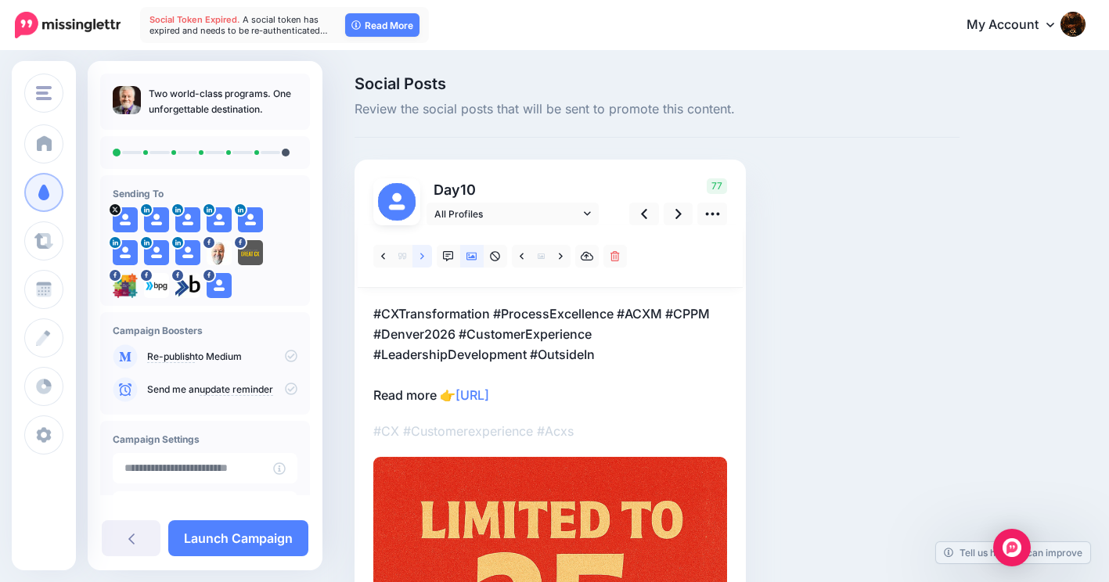
click at [421, 254] on icon at bounding box center [422, 256] width 4 height 6
click at [425, 257] on link at bounding box center [422, 256] width 20 height 23
click at [383, 256] on icon at bounding box center [383, 256] width 4 height 11
click at [383, 253] on icon at bounding box center [383, 256] width 4 height 11
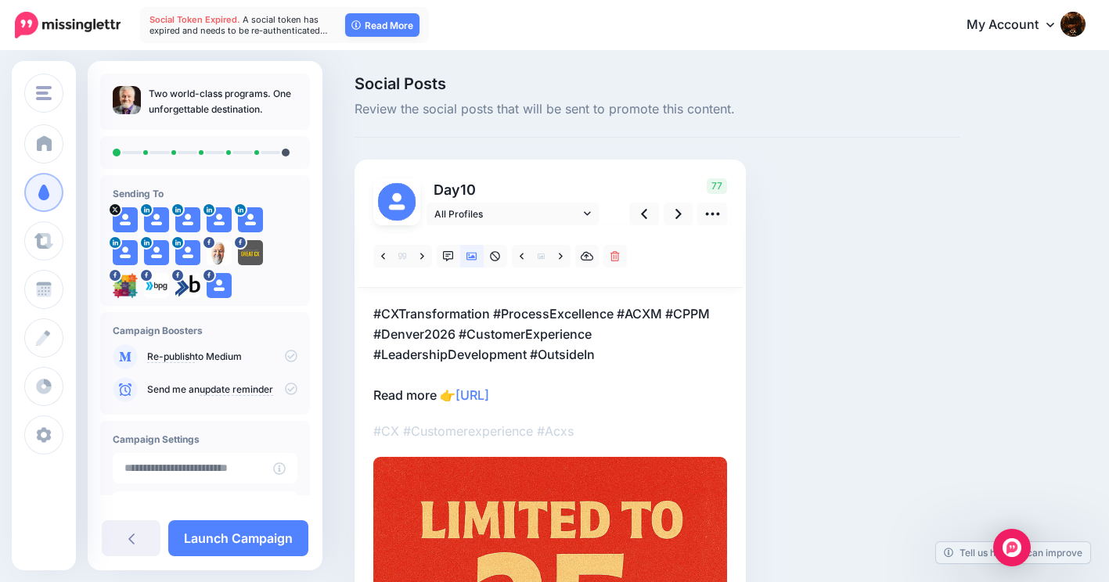
click at [434, 317] on p "#CXTransformation #ProcessExcellence #ACXM #CPPM #Denver2026 #CustomerExperienc…" at bounding box center [550, 355] width 354 height 102
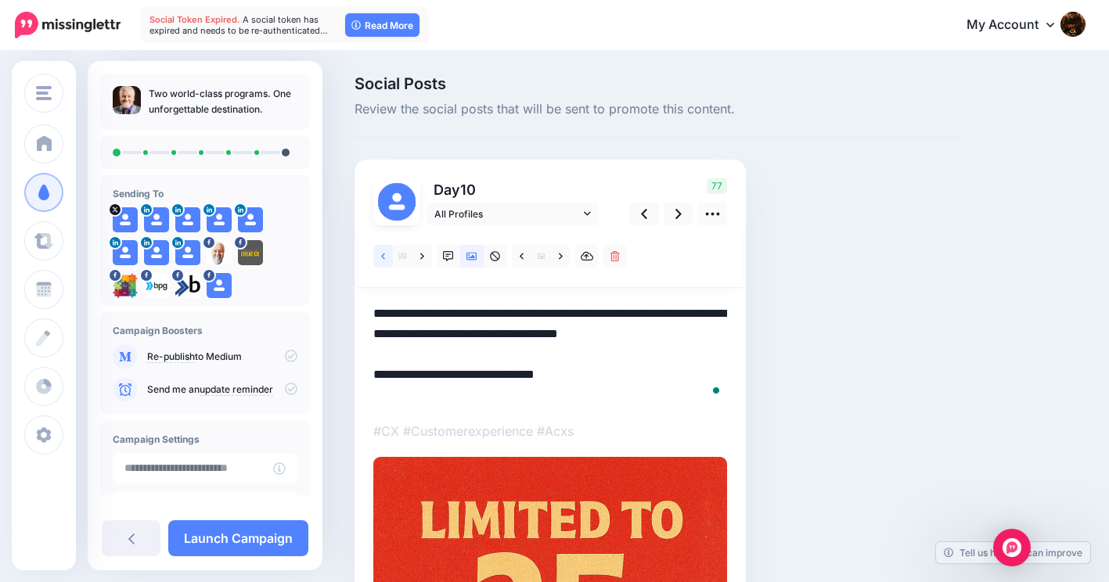
click at [380, 258] on link at bounding box center [383, 256] width 20 height 23
click at [385, 252] on link at bounding box center [383, 256] width 20 height 23
click at [424, 257] on icon at bounding box center [422, 256] width 4 height 11
click at [425, 256] on link at bounding box center [422, 256] width 20 height 23
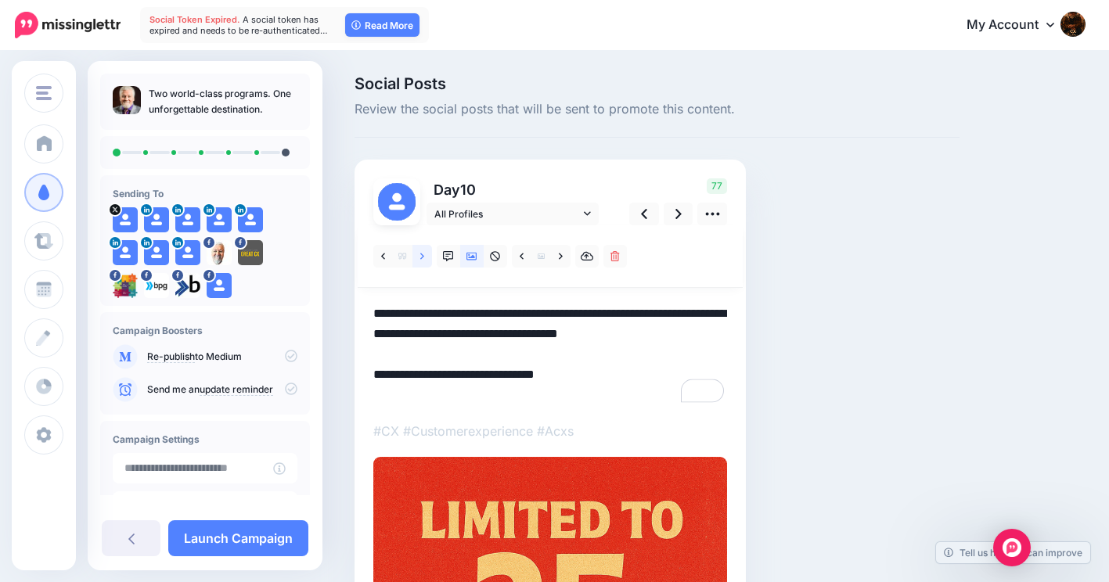
click at [424, 254] on link at bounding box center [422, 256] width 20 height 23
click at [456, 317] on textarea "**********" at bounding box center [550, 355] width 354 height 102
click at [422, 260] on icon at bounding box center [422, 256] width 4 height 11
click at [382, 256] on icon at bounding box center [383, 256] width 4 height 6
click at [436, 322] on textarea "**********" at bounding box center [550, 355] width 354 height 102
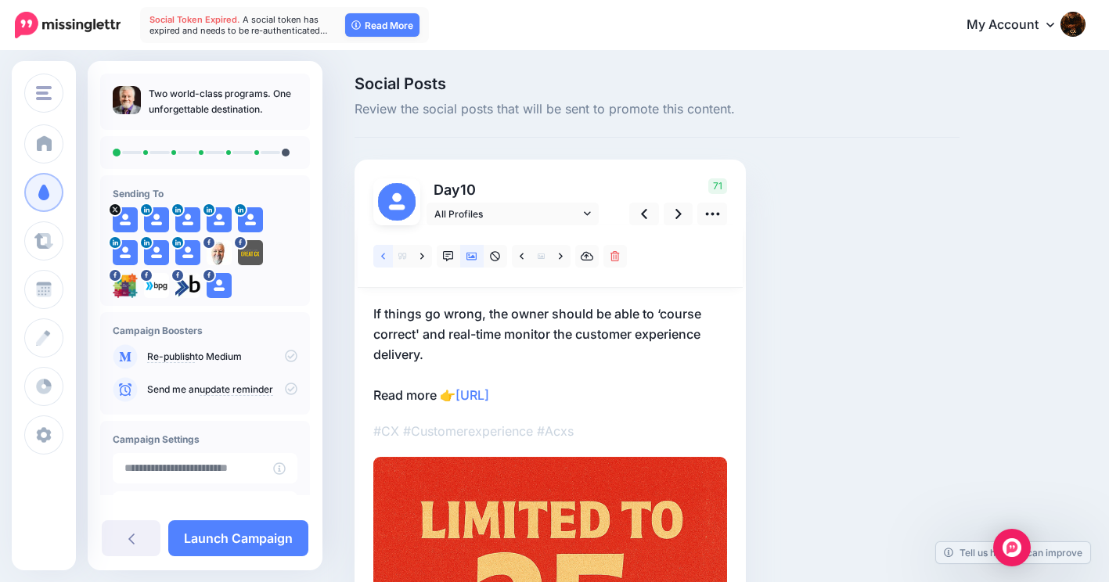
click at [383, 254] on icon at bounding box center [383, 256] width 4 height 6
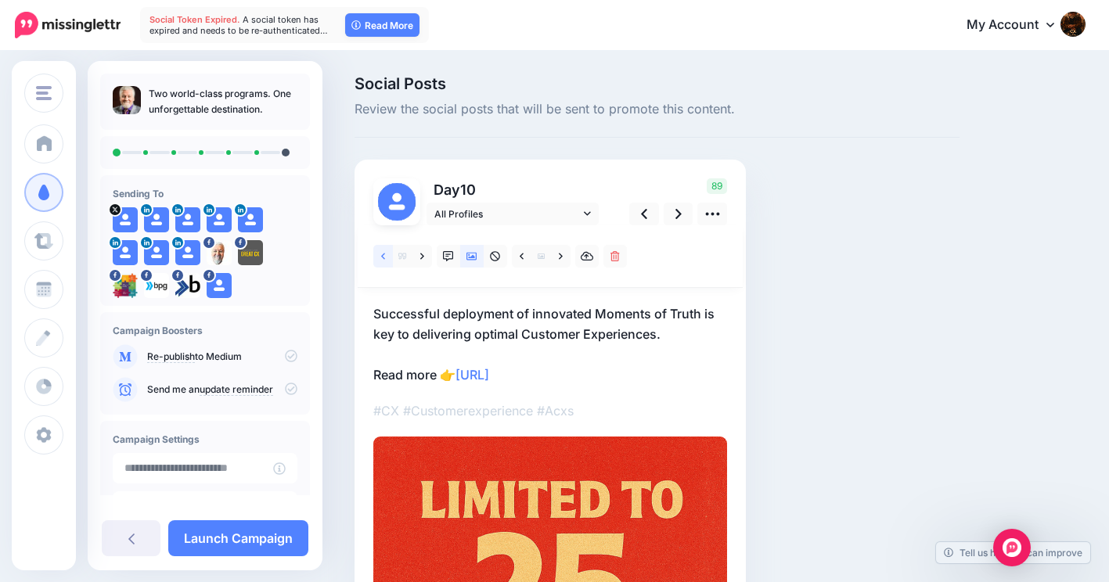
click at [383, 254] on icon at bounding box center [383, 256] width 4 height 6
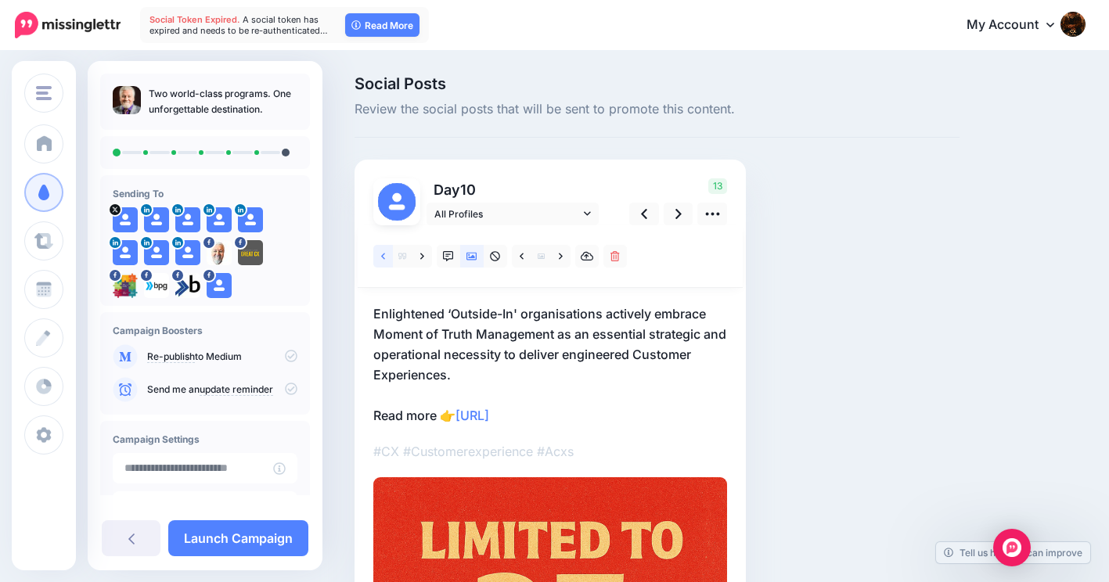
click at [387, 257] on link at bounding box center [383, 256] width 20 height 23
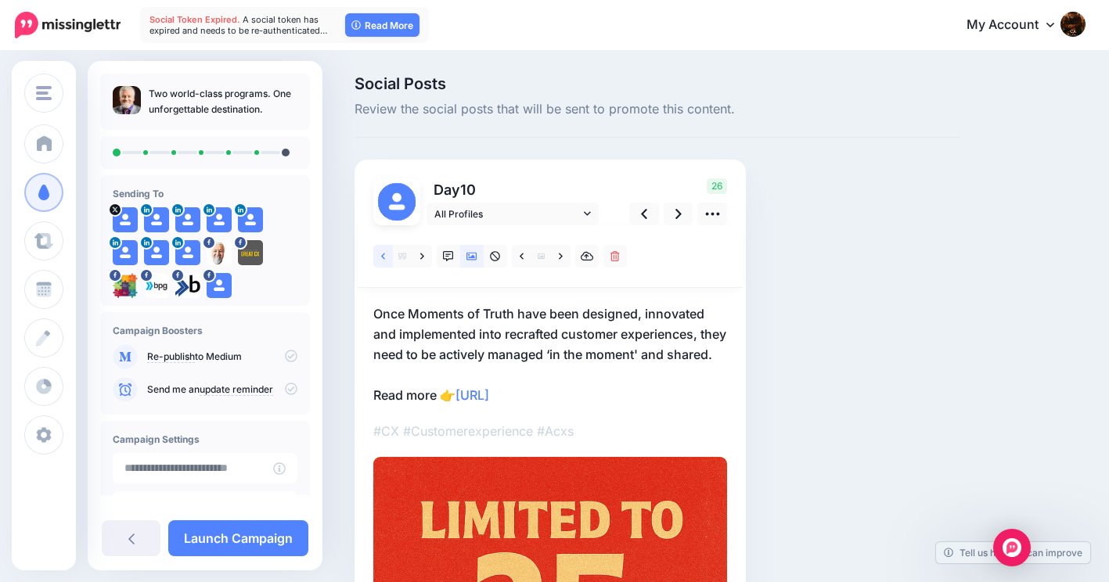
click at [387, 257] on link at bounding box center [383, 256] width 20 height 23
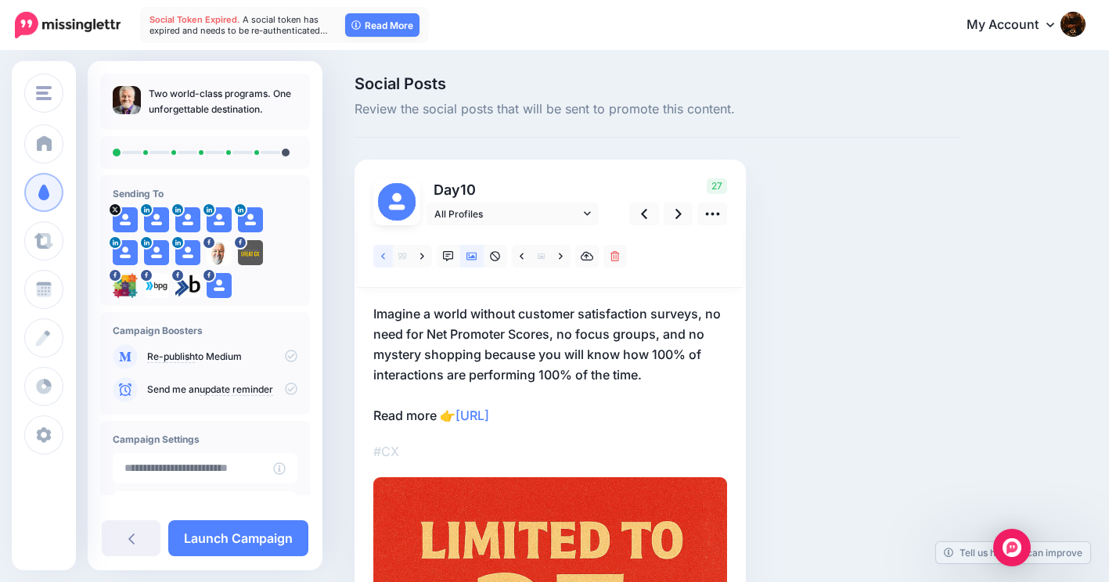
click at [387, 257] on link at bounding box center [383, 256] width 20 height 23
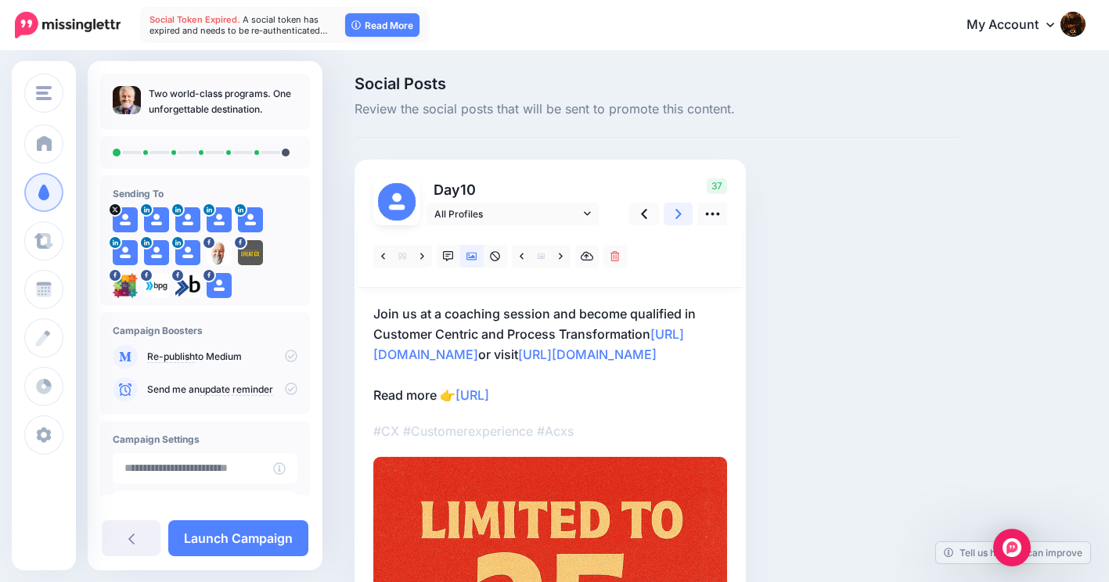
click at [679, 211] on icon at bounding box center [678, 214] width 6 height 16
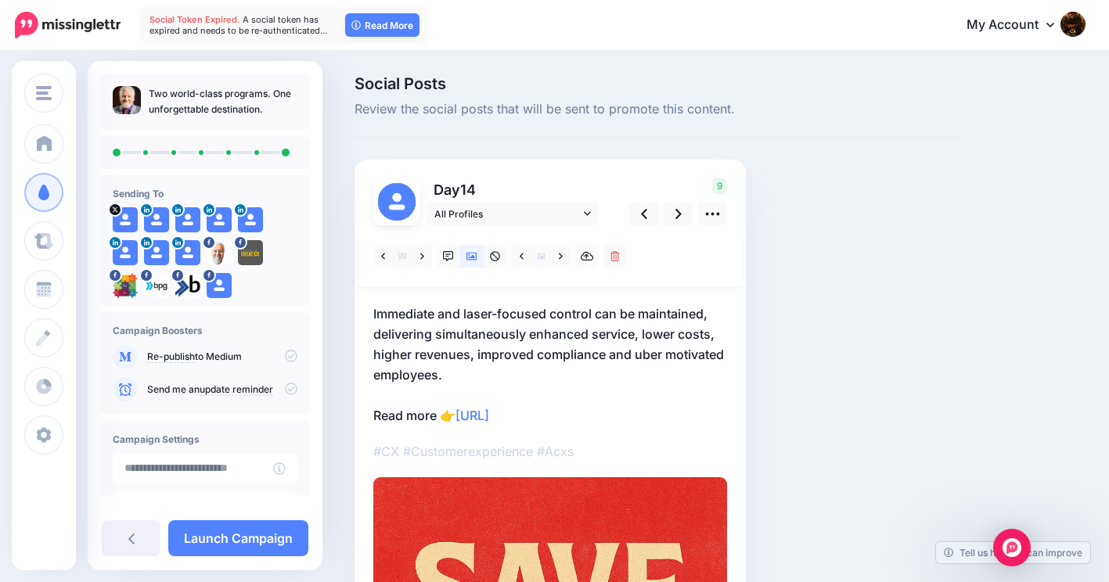
click at [285, 354] on icon at bounding box center [291, 356] width 13 height 13
click at [209, 536] on link "Launch Campaign" at bounding box center [238, 538] width 140 height 36
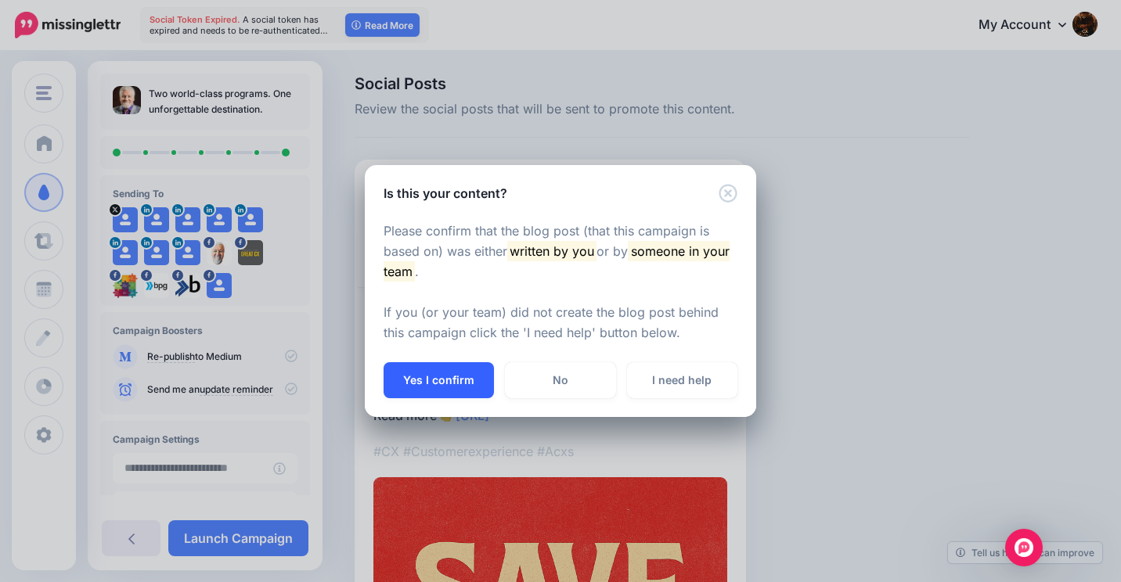
click at [425, 373] on button "Yes I confirm" at bounding box center [438, 380] width 110 height 36
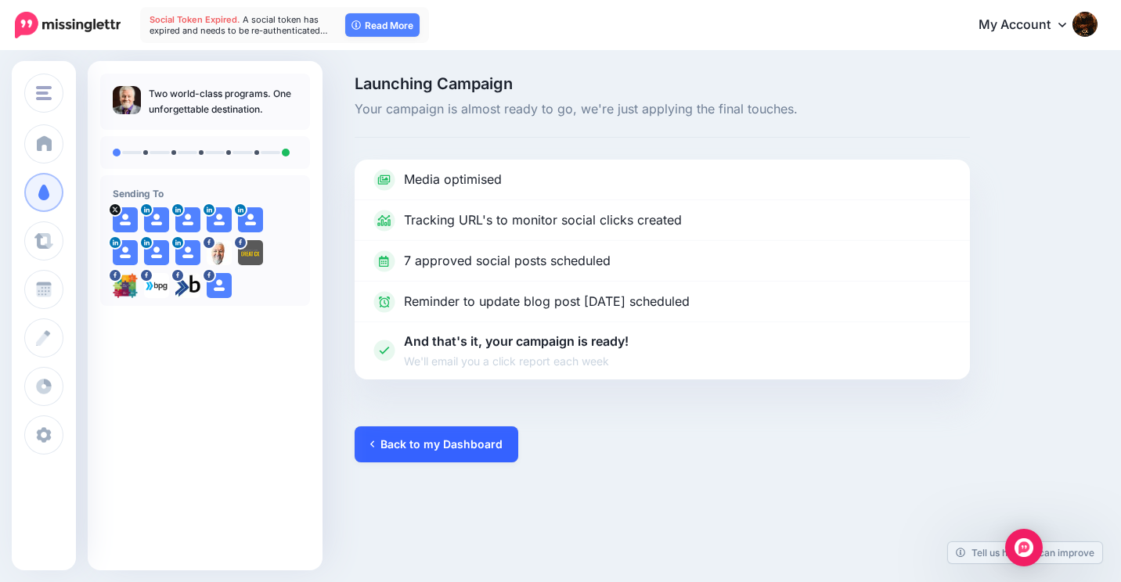
type input "**********"
click at [441, 437] on link "Back to my Dashboard" at bounding box center [437, 445] width 164 height 36
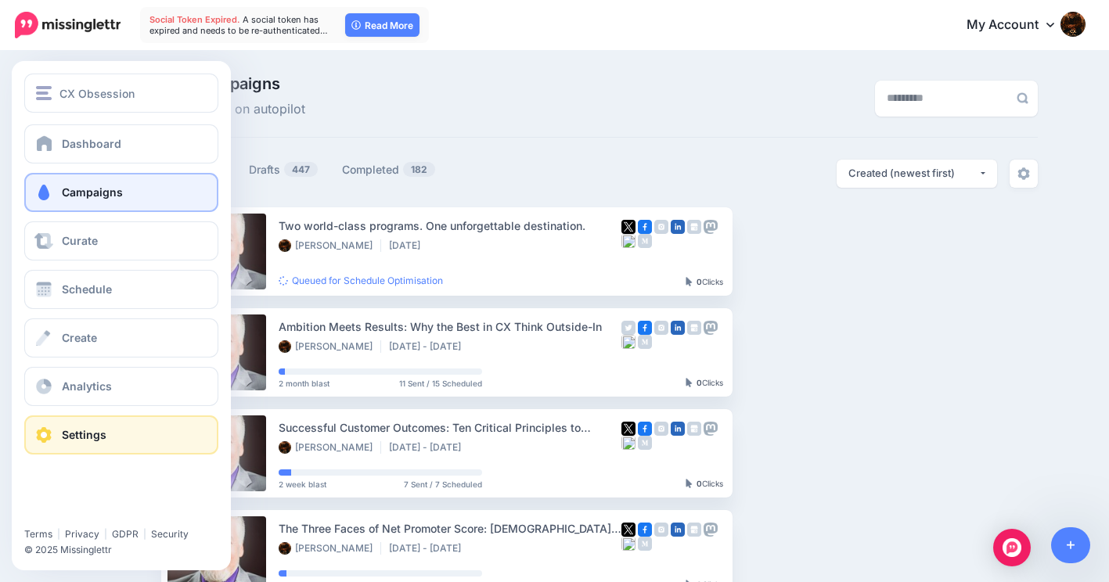
type input "**********"
click at [77, 439] on span "Settings" at bounding box center [84, 434] width 45 height 13
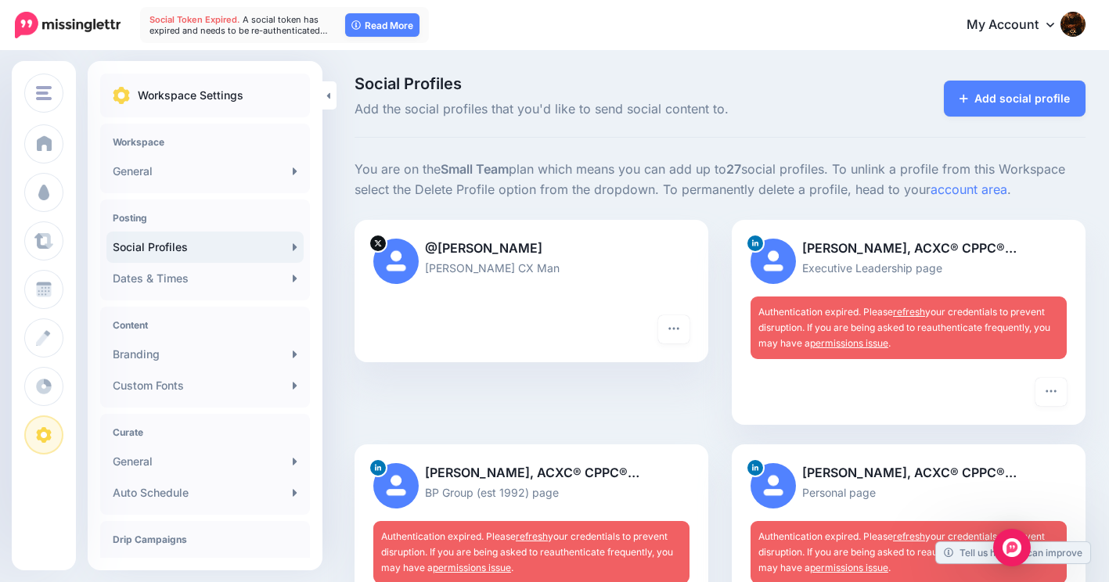
type input "**********"
click at [923, 310] on link "refresh" at bounding box center [909, 312] width 32 height 12
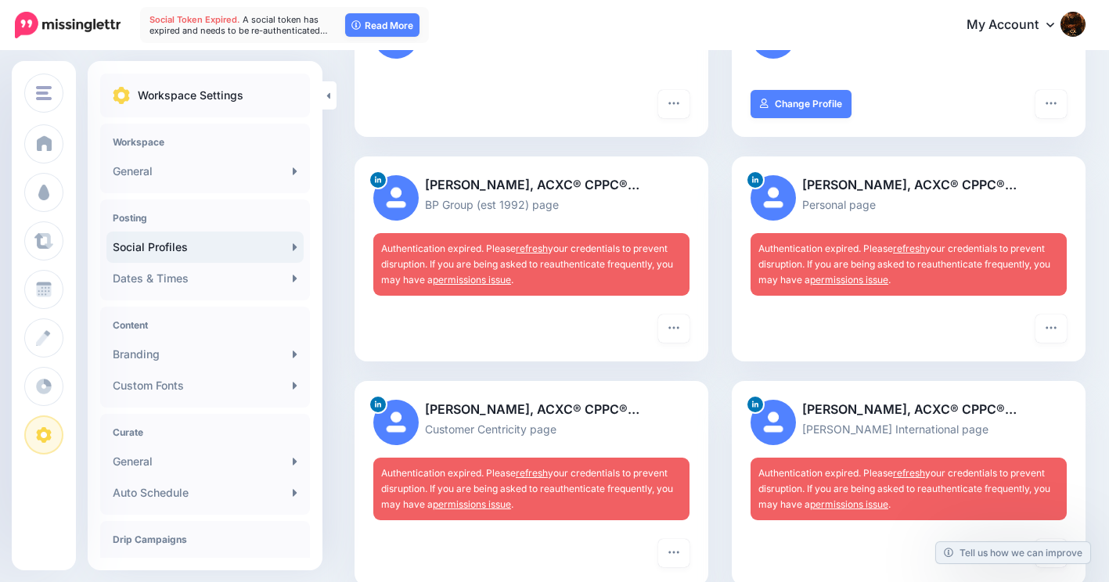
scroll to position [313, 0]
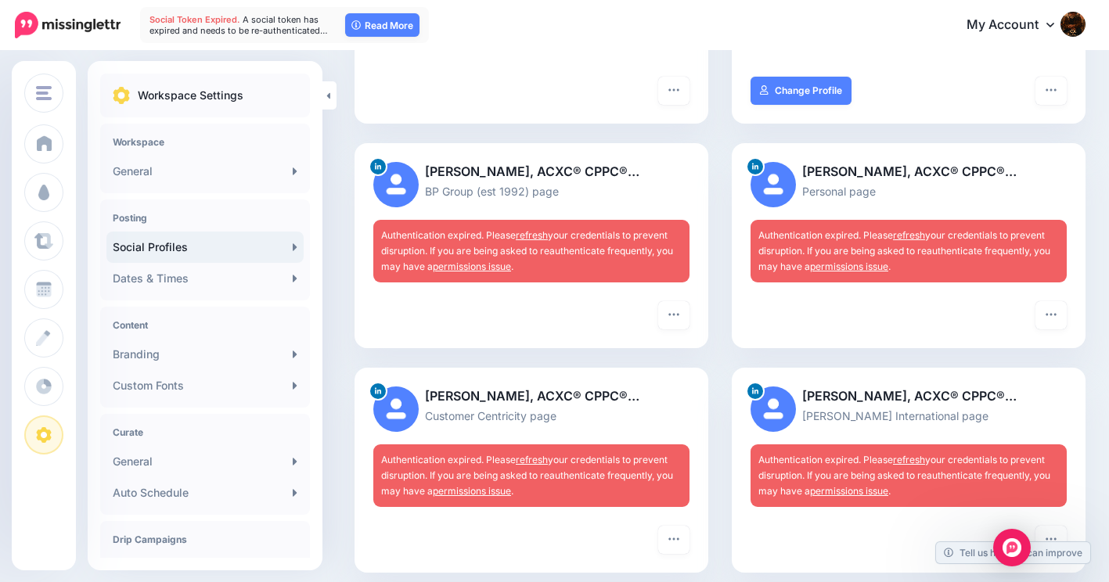
type input "**********"
click at [530, 233] on link "refresh" at bounding box center [532, 235] width 32 height 12
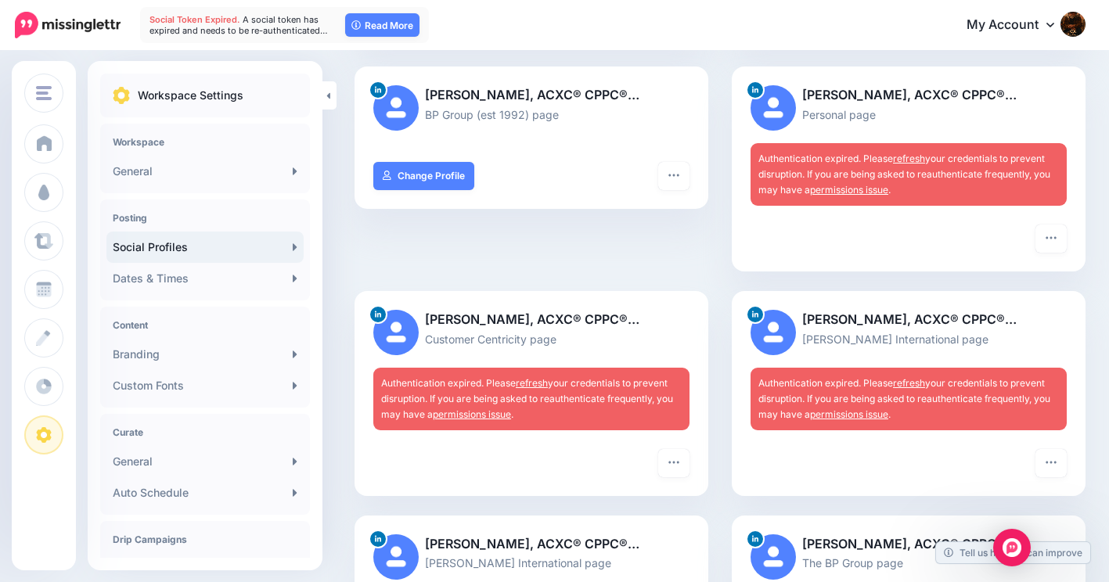
scroll to position [391, 0]
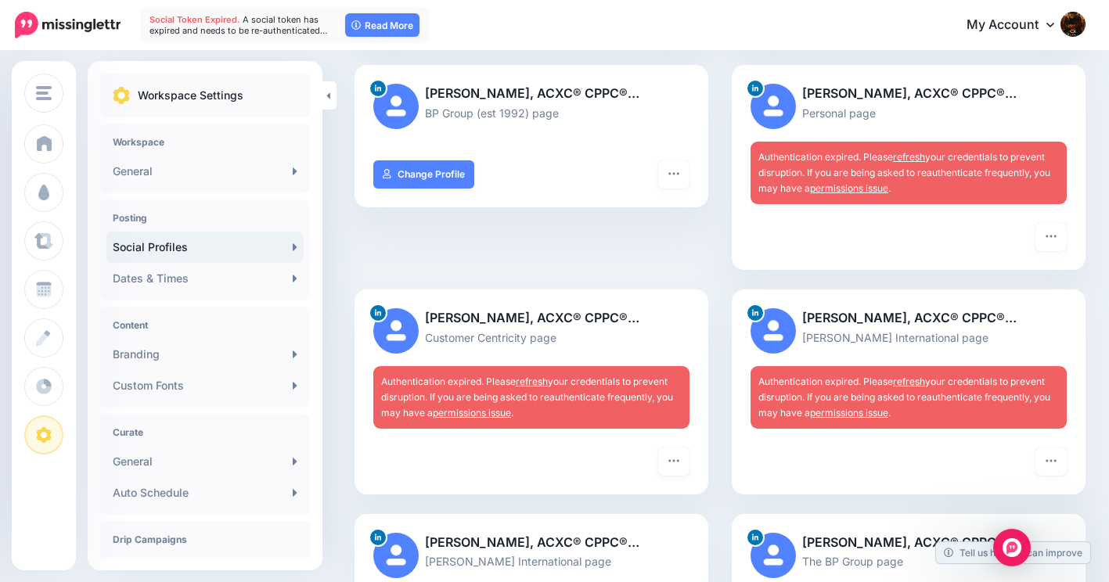
type input "**********"
click at [914, 157] on link "refresh" at bounding box center [909, 157] width 32 height 12
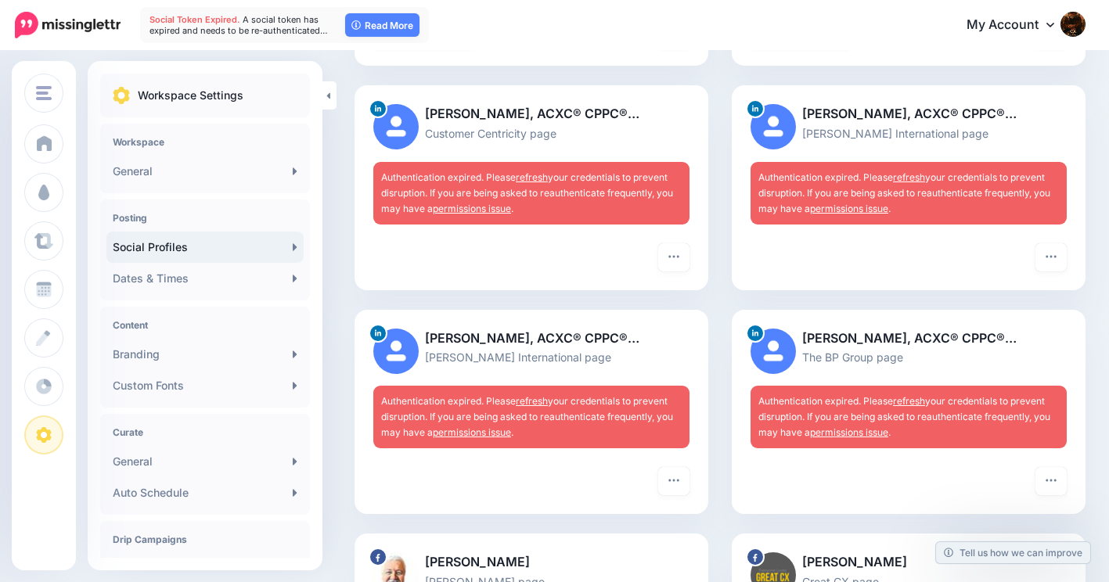
scroll to position [548, 0]
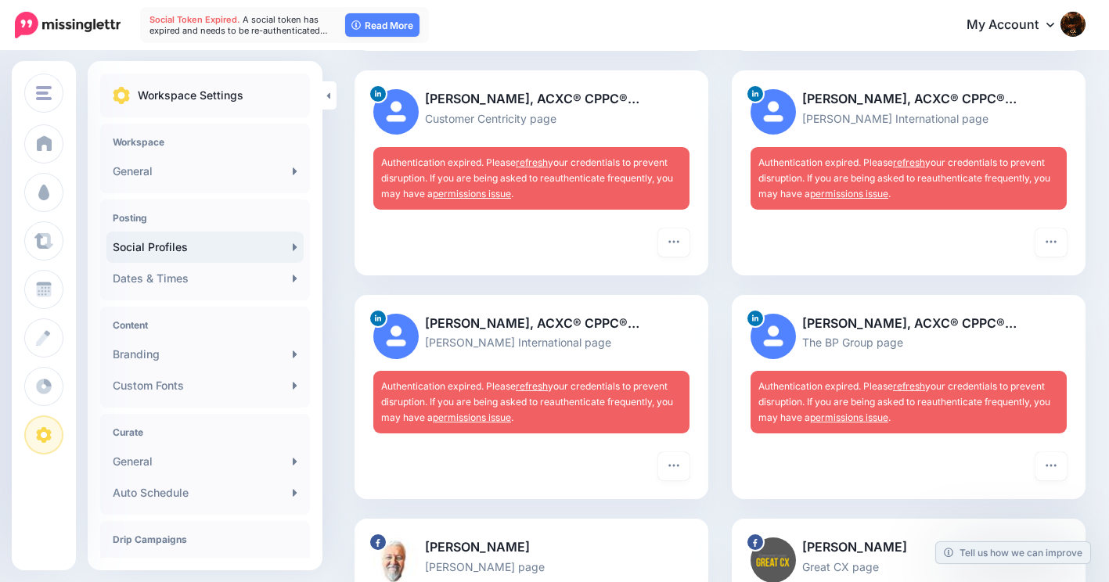
type input "**********"
click at [542, 160] on link "refresh" at bounding box center [532, 163] width 32 height 12
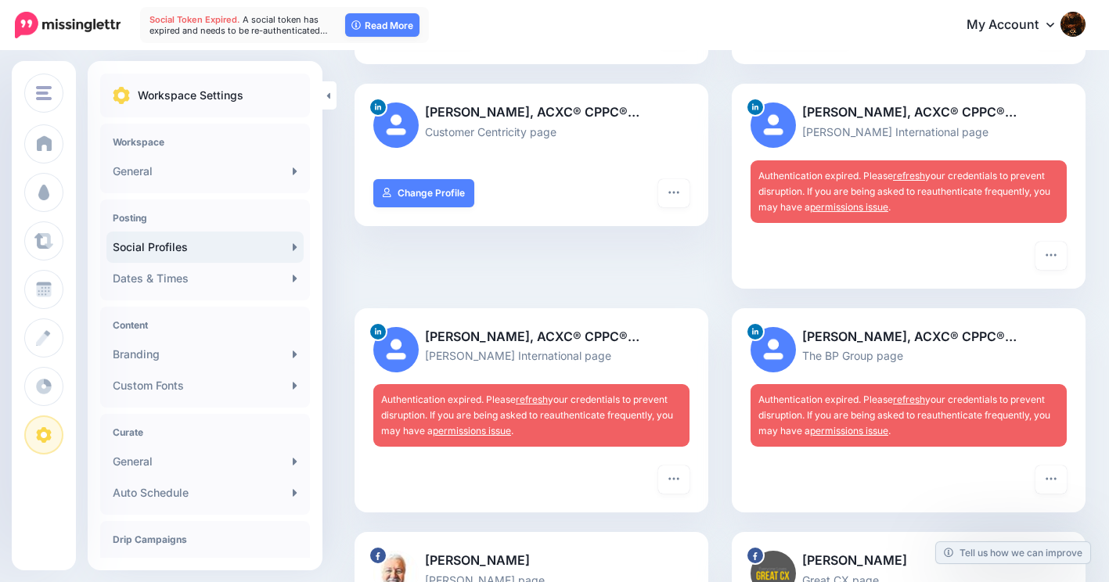
scroll to position [548, 0]
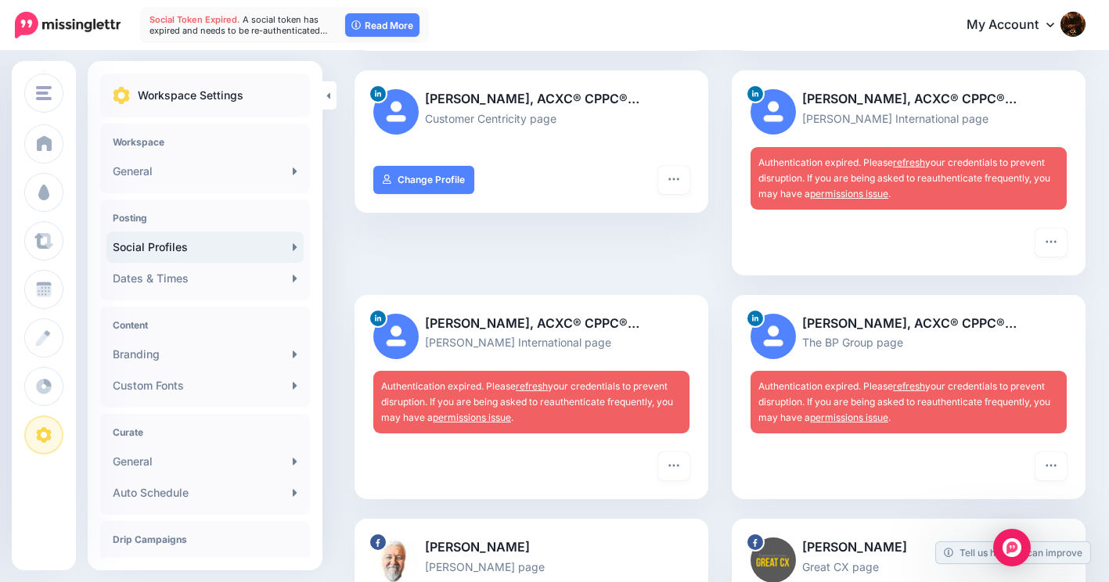
type input "**********"
click at [914, 163] on link "refresh" at bounding box center [909, 163] width 32 height 12
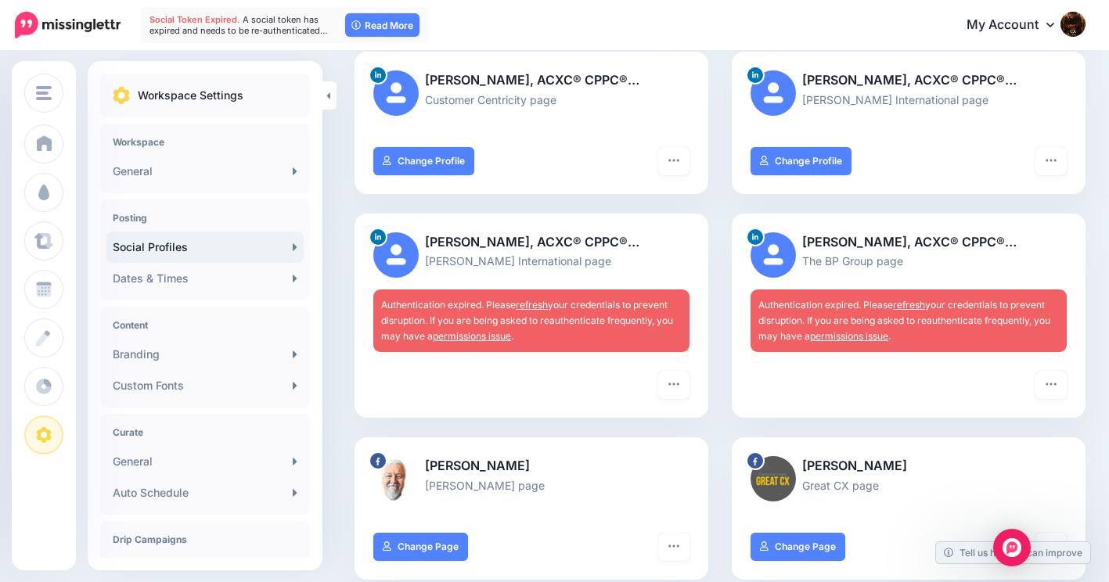
scroll to position [704, 0]
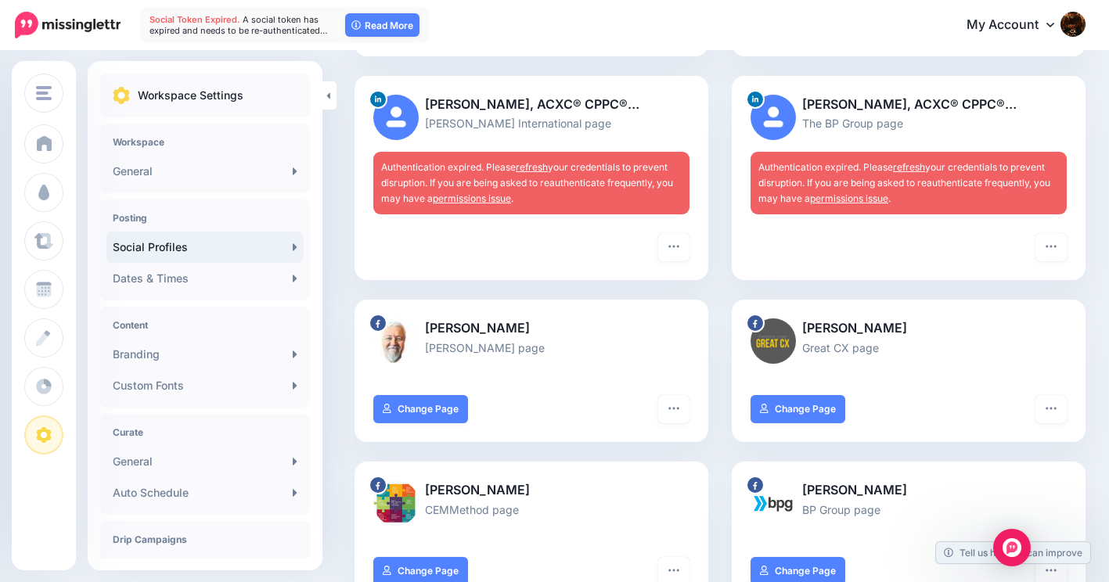
type input "**********"
click at [531, 167] on link "refresh" at bounding box center [532, 167] width 32 height 12
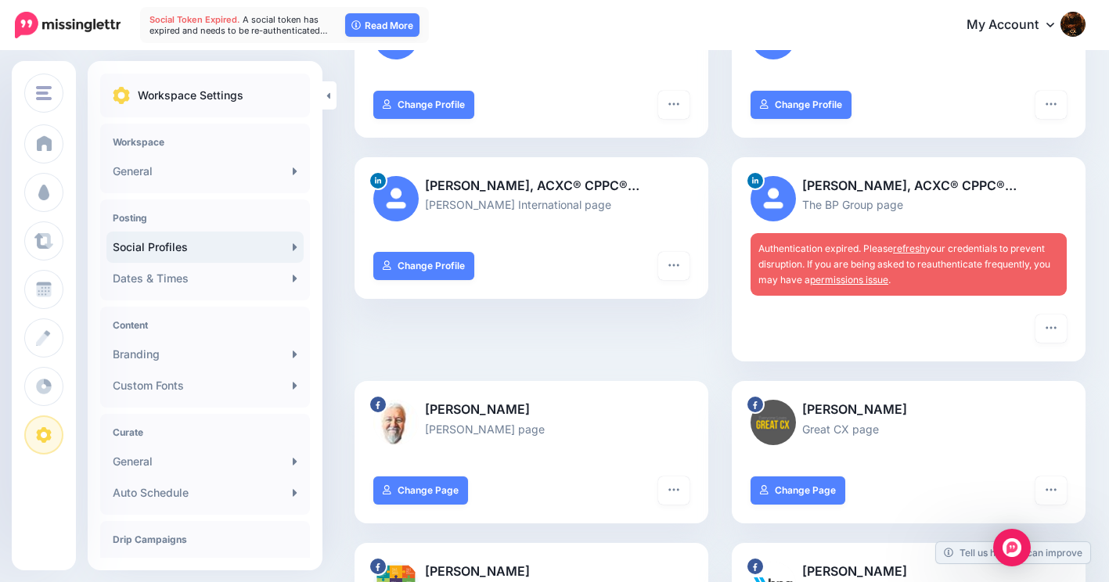
scroll to position [626, 0]
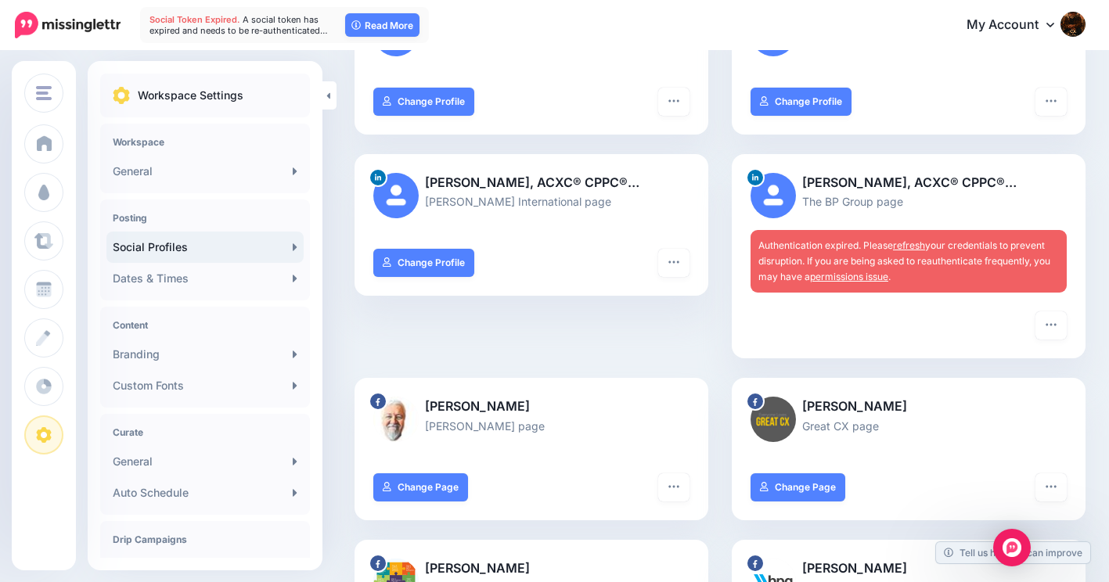
type input "**********"
click at [923, 248] on link "refresh" at bounding box center [909, 245] width 32 height 12
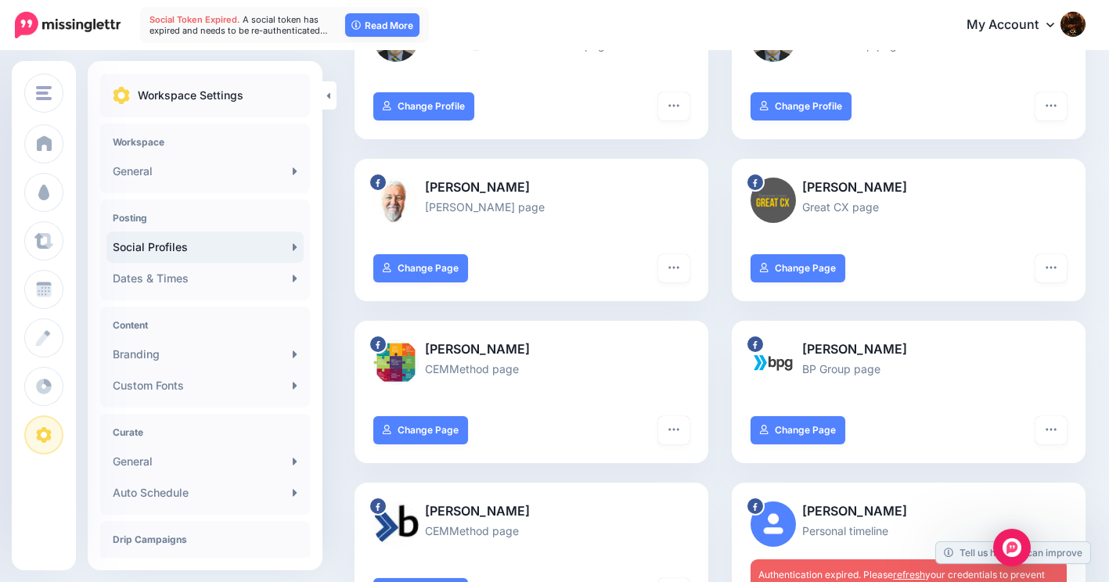
scroll to position [1174, 0]
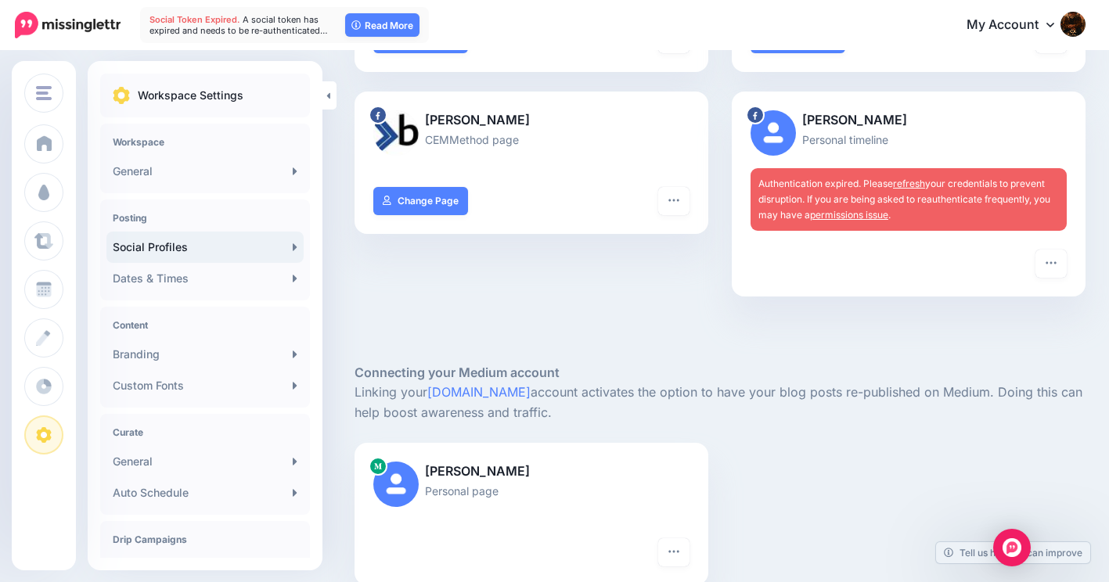
type input "**********"
click at [920, 185] on link "refresh" at bounding box center [909, 184] width 32 height 12
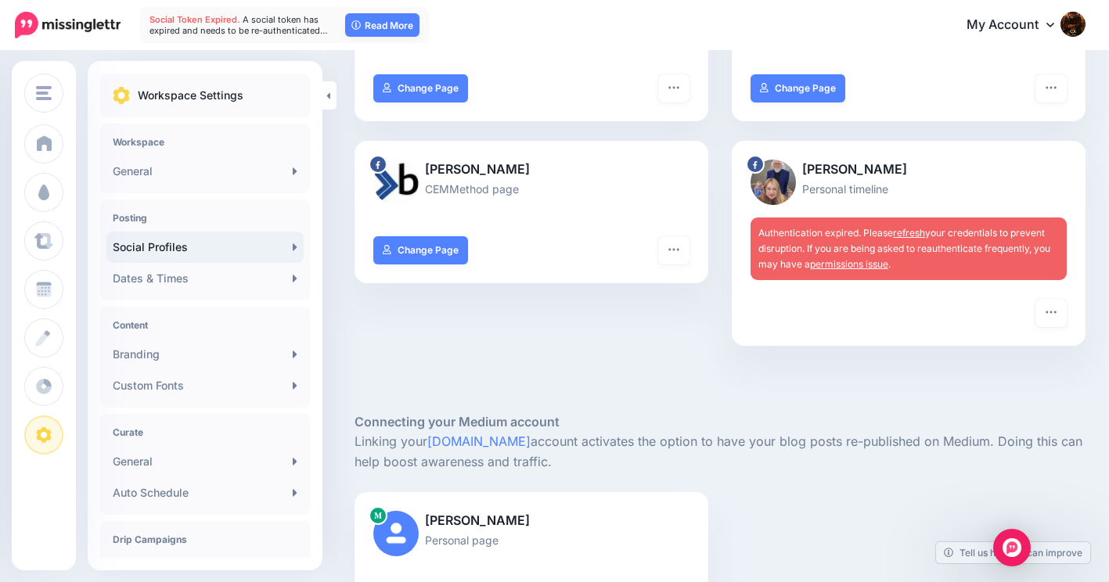
scroll to position [1174, 0]
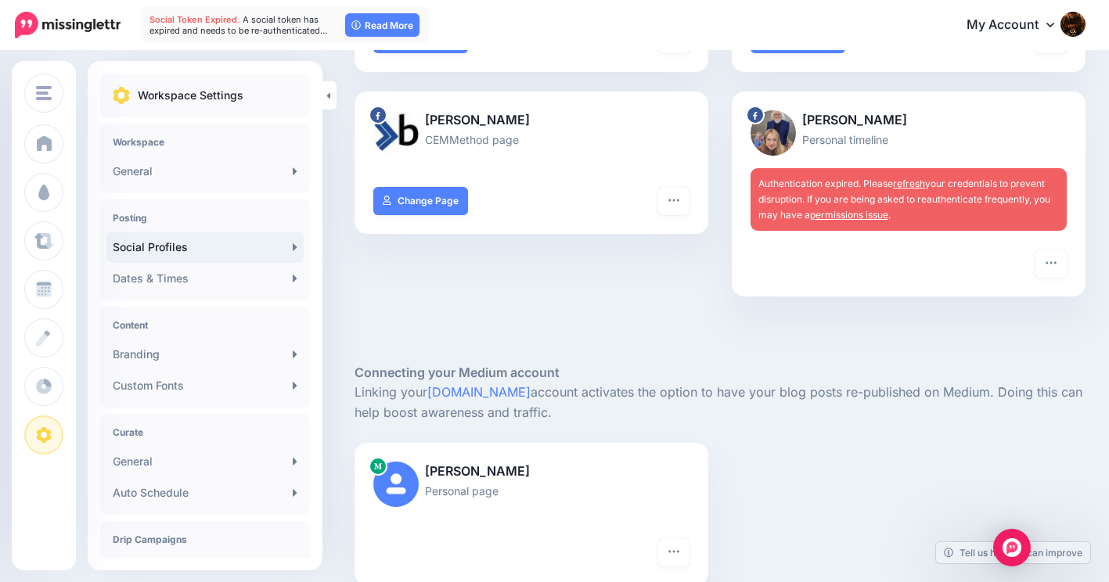
type input "**********"
click at [923, 182] on link "refresh" at bounding box center [909, 184] width 32 height 12
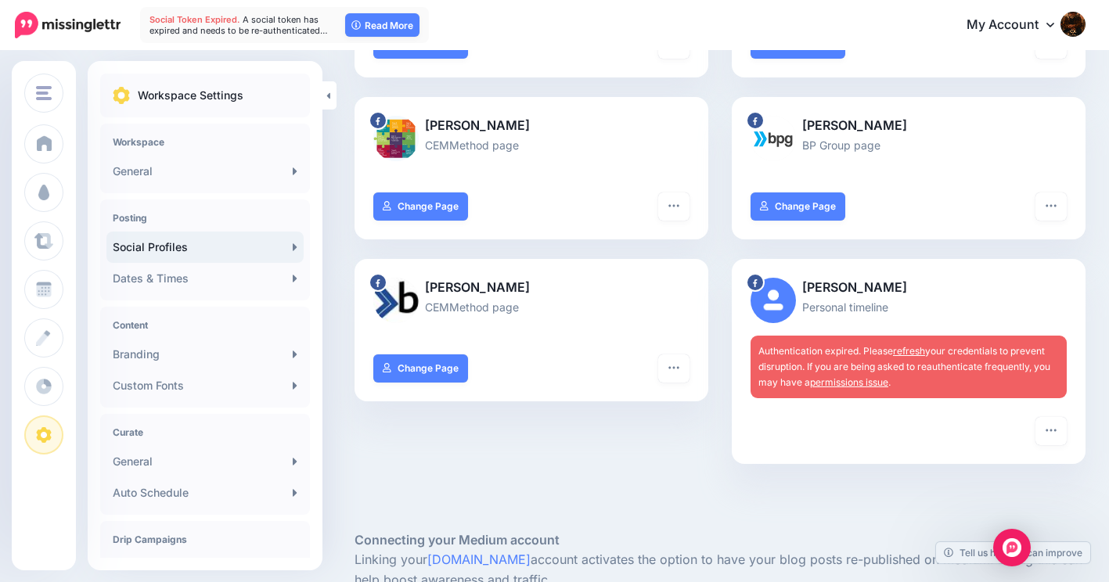
scroll to position [1096, 0]
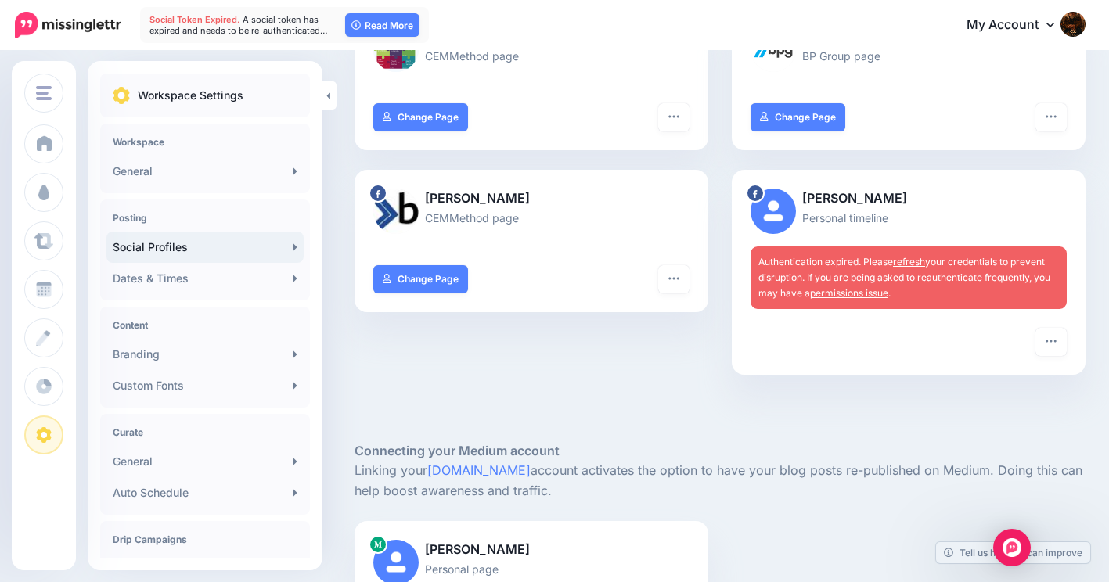
type input "**********"
click at [919, 262] on link "refresh" at bounding box center [909, 262] width 32 height 12
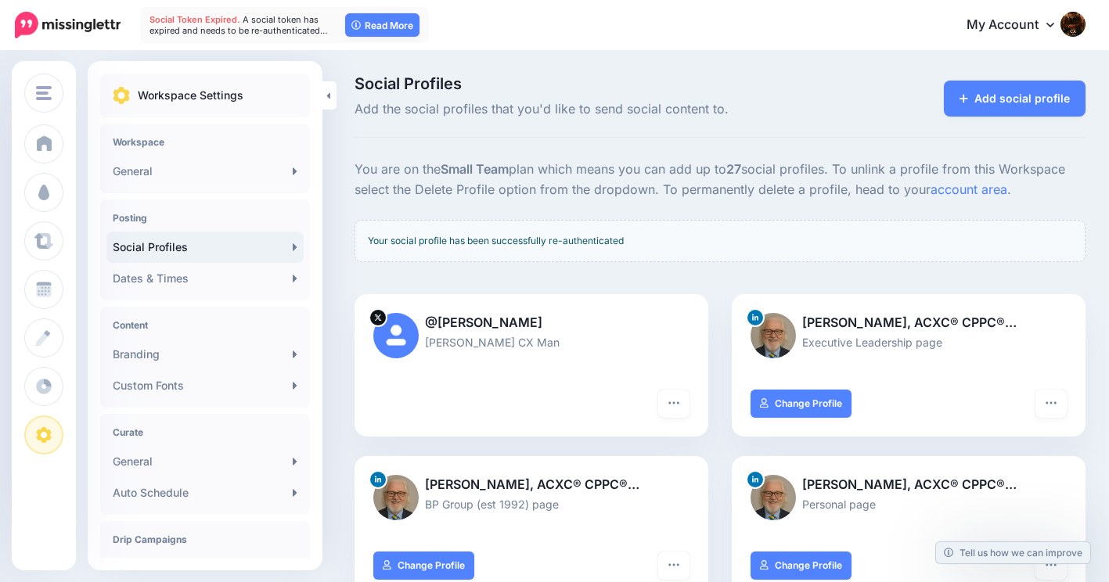
scroll to position [1017, 0]
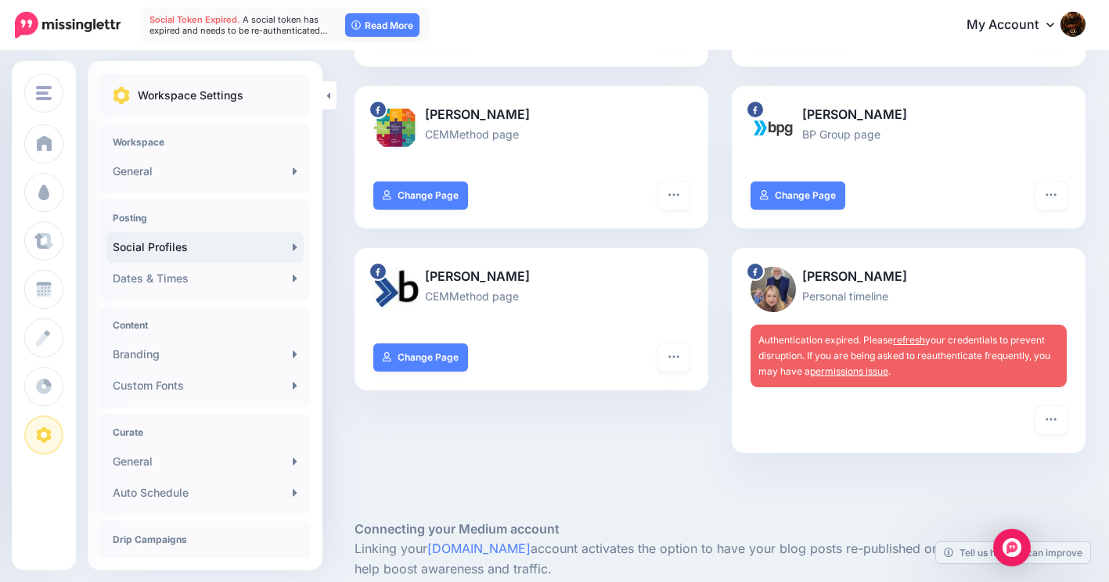
type input "**********"
click at [925, 337] on link "refresh" at bounding box center [909, 340] width 32 height 12
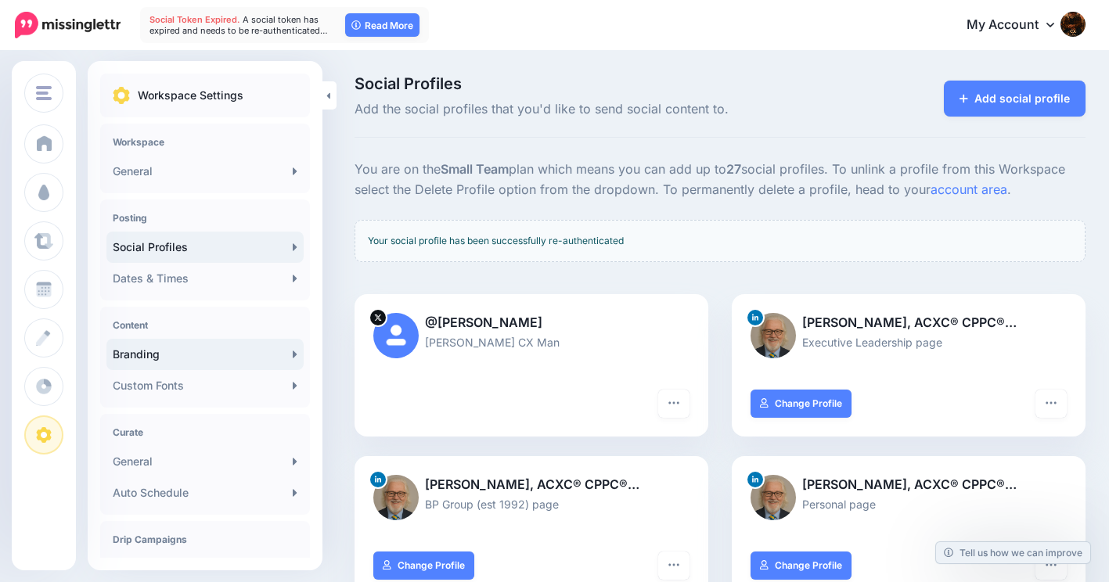
type input "**********"
click at [186, 351] on link "Branding" at bounding box center [204, 354] width 197 height 31
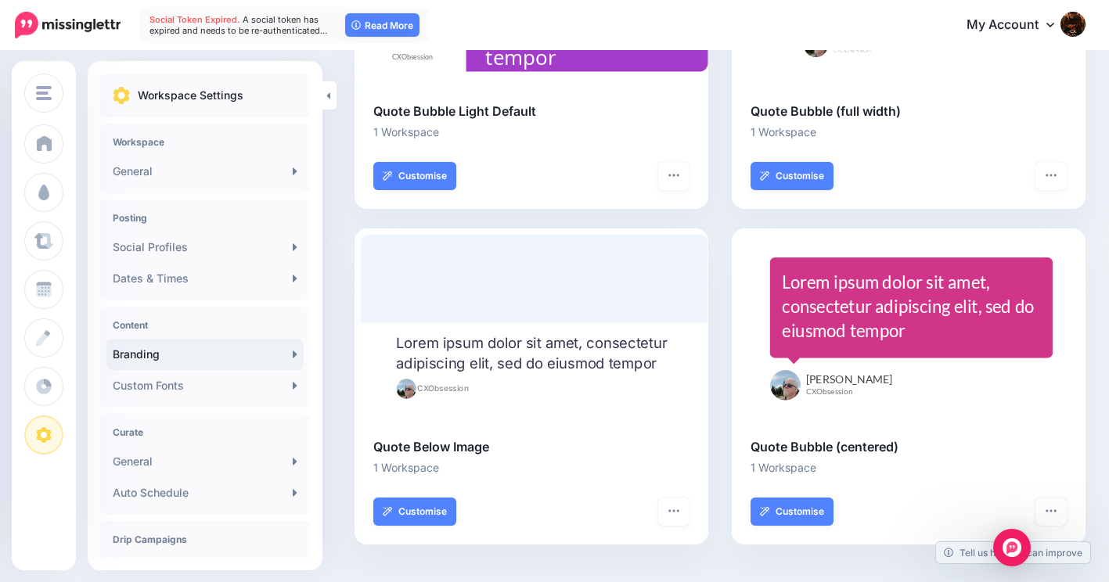
scroll to position [1279, 0]
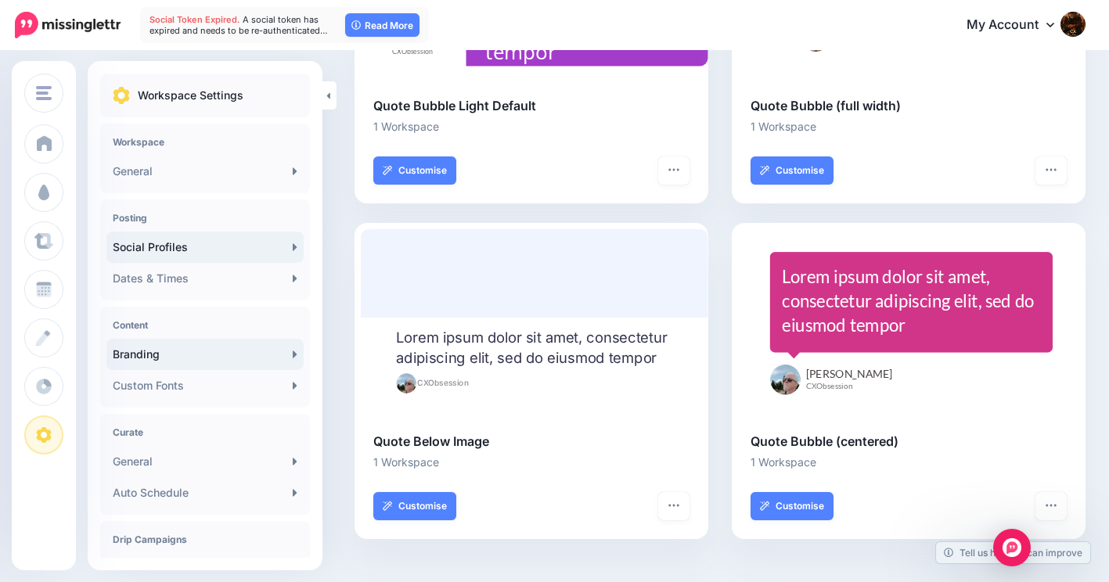
type input "**********"
click at [184, 243] on link "Social Profiles" at bounding box center [204, 247] width 197 height 31
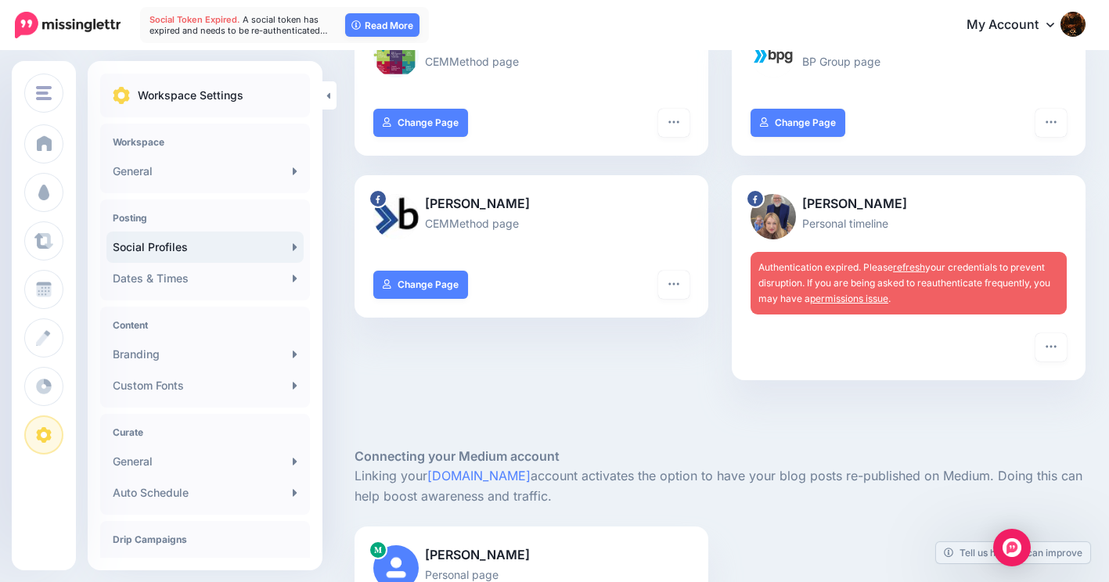
scroll to position [1017, 0]
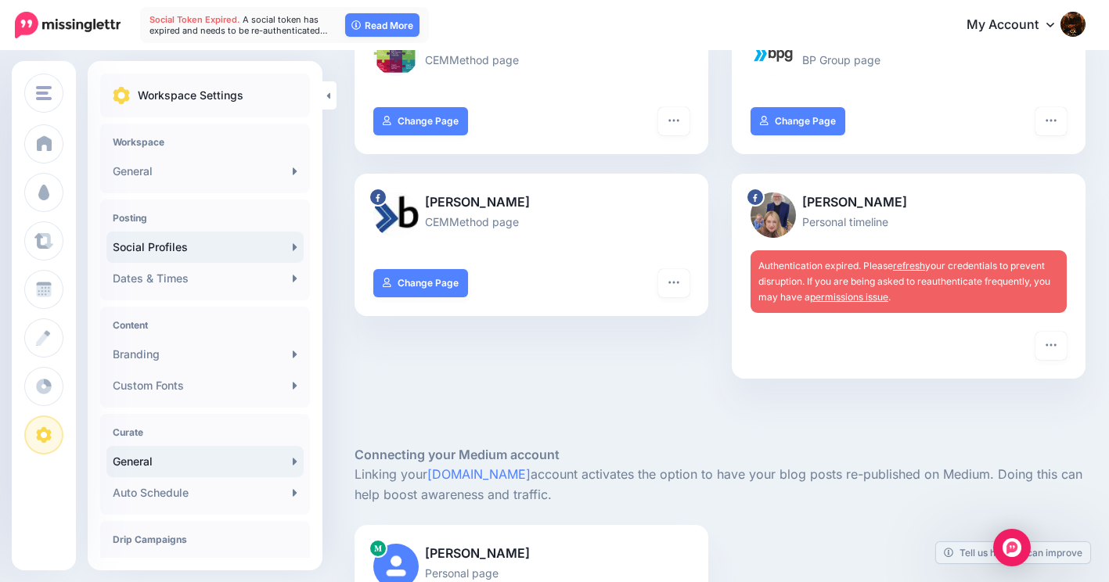
type input "**********"
click at [142, 458] on link "General" at bounding box center [204, 461] width 197 height 31
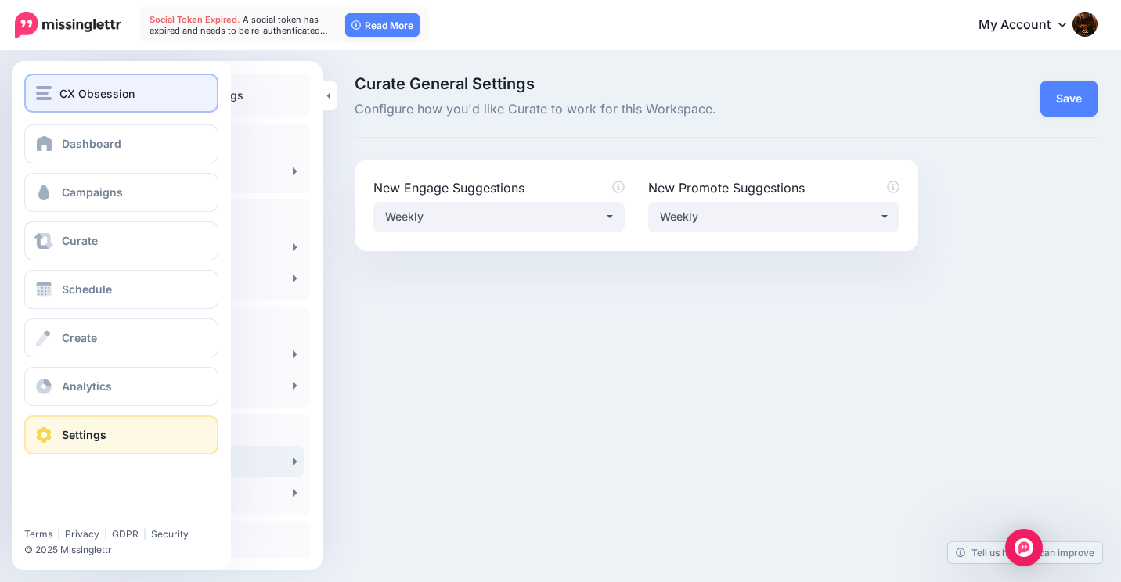
type input "**********"
click at [102, 89] on span "CX Obsession" at bounding box center [96, 94] width 75 height 18
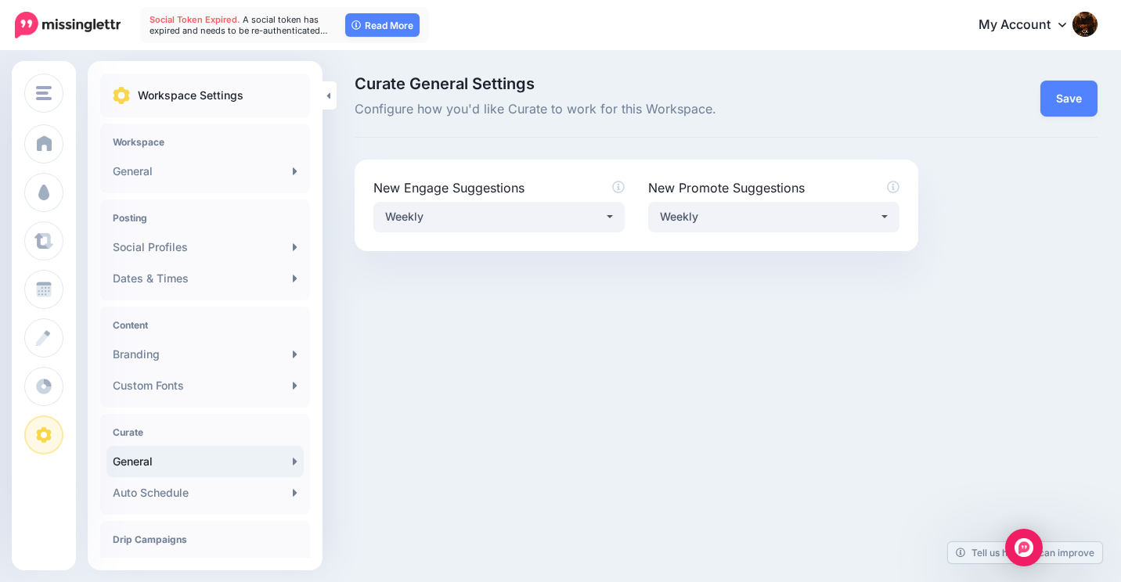
click at [1067, 23] on link "My Account" at bounding box center [1030, 25] width 135 height 38
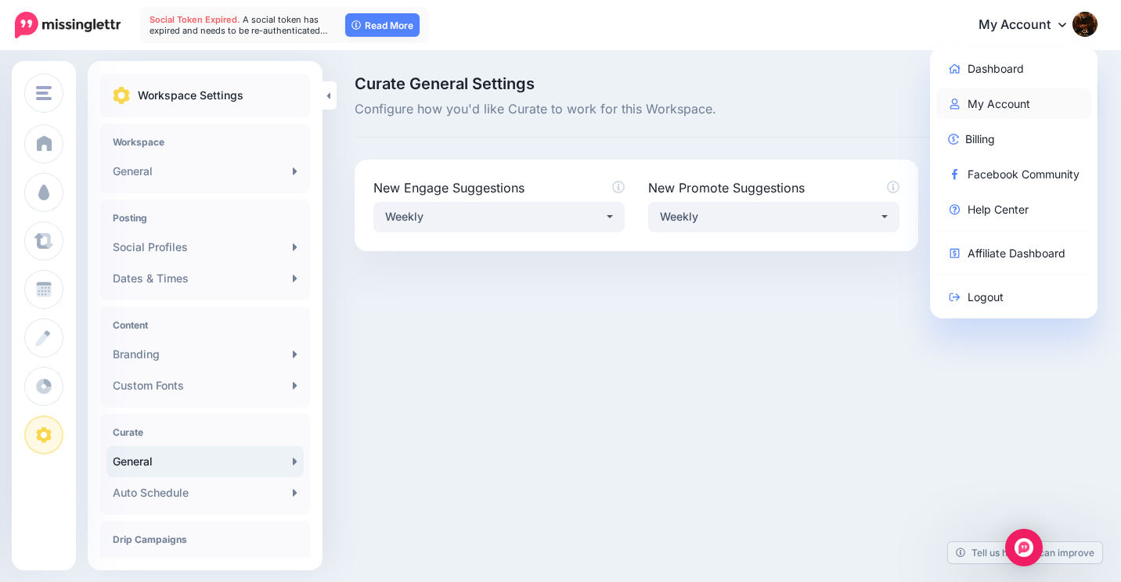
click at [1013, 97] on link "My Account" at bounding box center [1014, 103] width 156 height 31
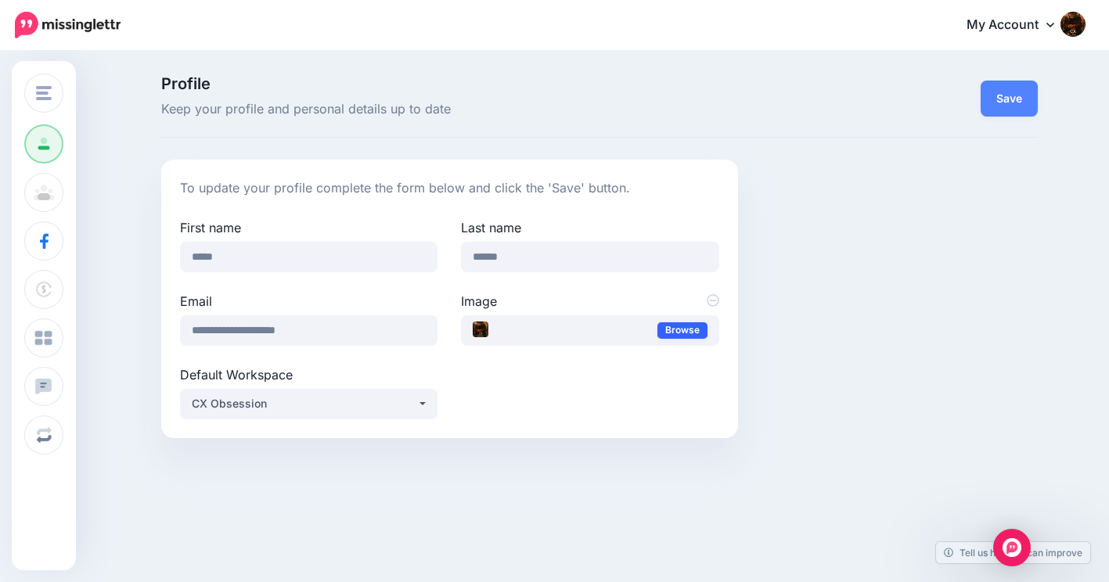
type input "**********"
click at [688, 322] on link "Browse" at bounding box center [682, 330] width 50 height 16
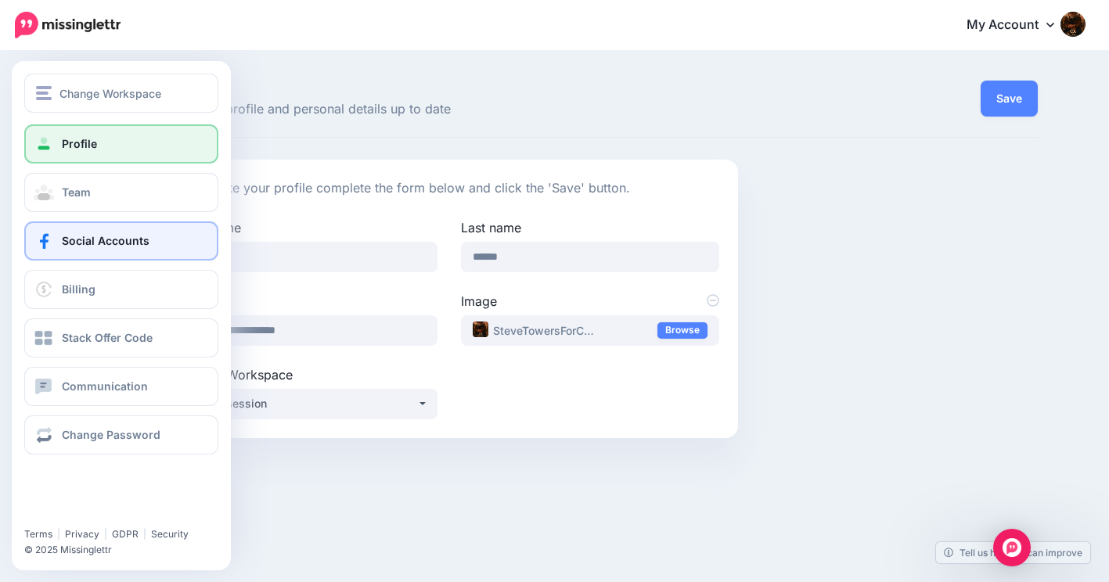
click at [89, 236] on span "Social Accounts" at bounding box center [106, 240] width 88 height 13
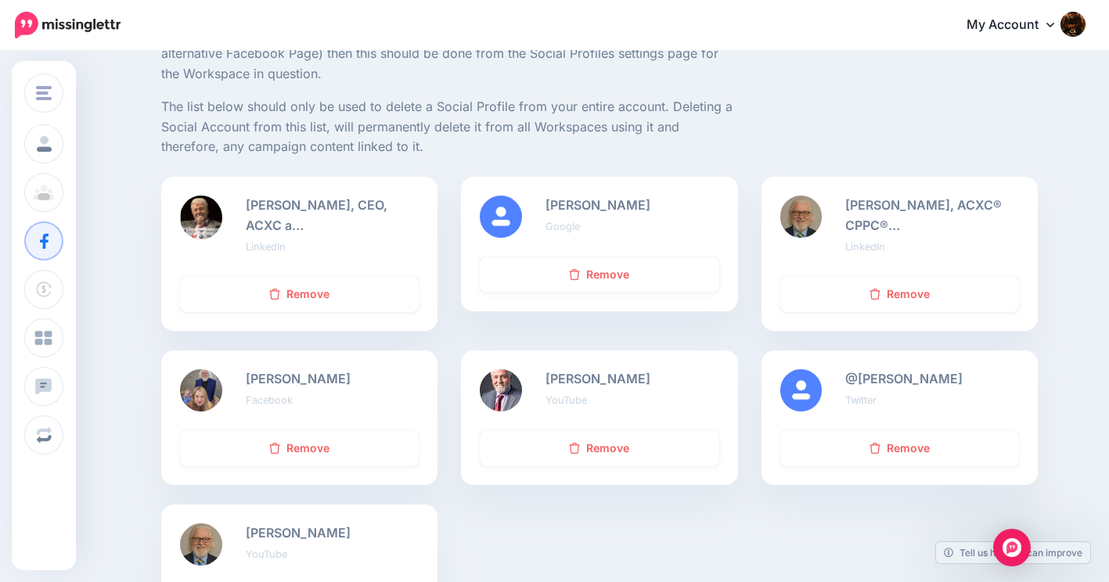
scroll to position [235, 0]
